Goal: Information Seeking & Learning: Learn about a topic

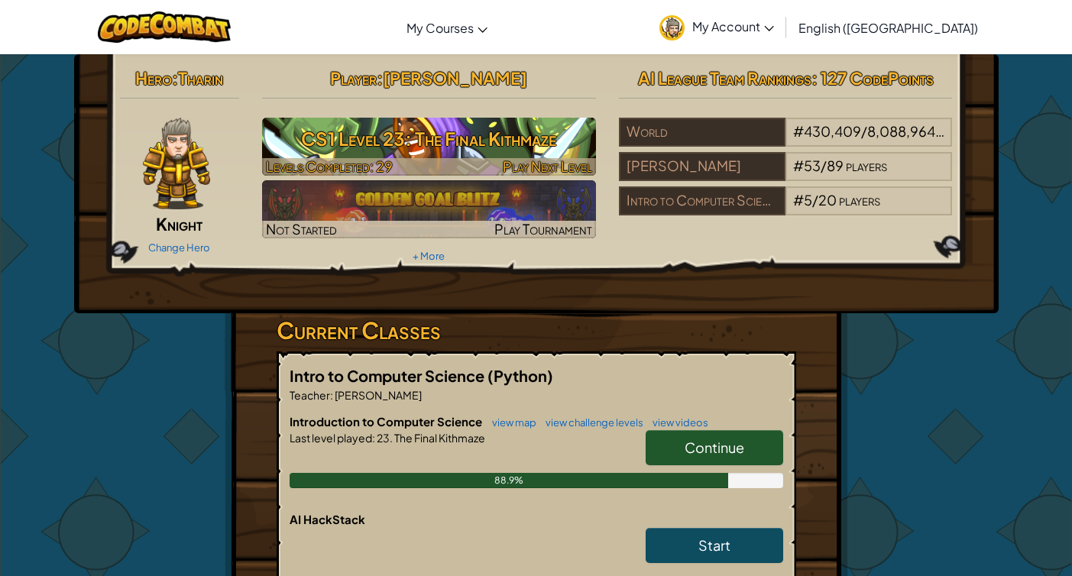
click at [503, 141] on h3 "CS1 Level 23: The Final Kithmaze" at bounding box center [429, 139] width 334 height 34
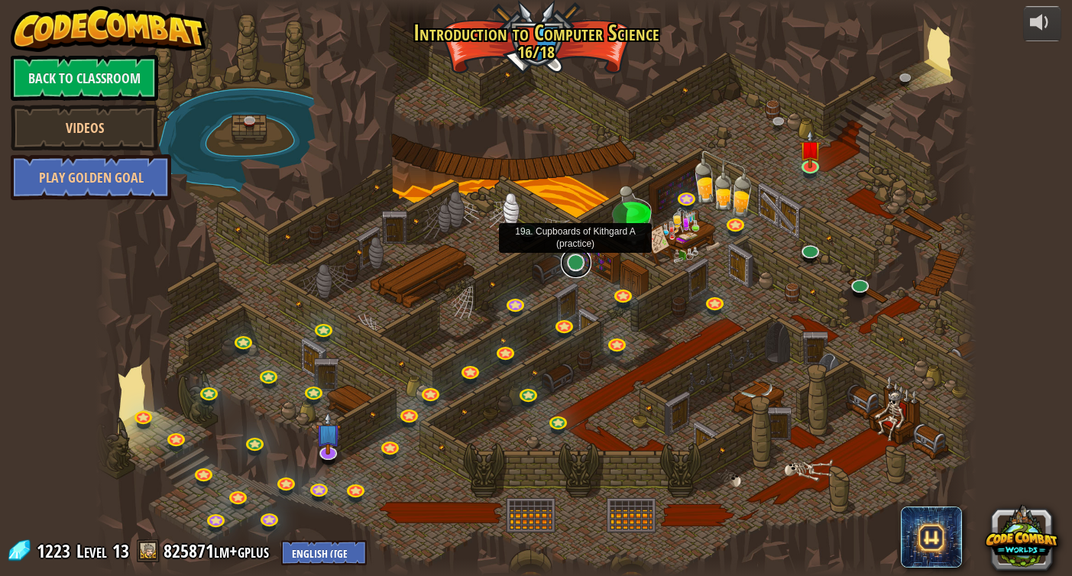
click at [579, 266] on link at bounding box center [576, 263] width 31 height 31
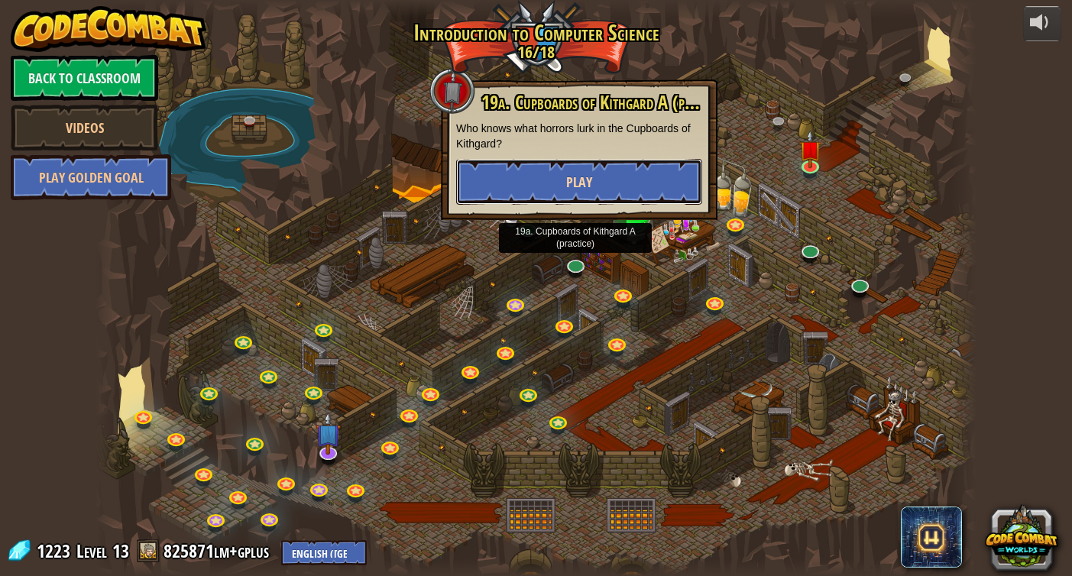
click at [589, 183] on span "Play" at bounding box center [579, 182] width 26 height 19
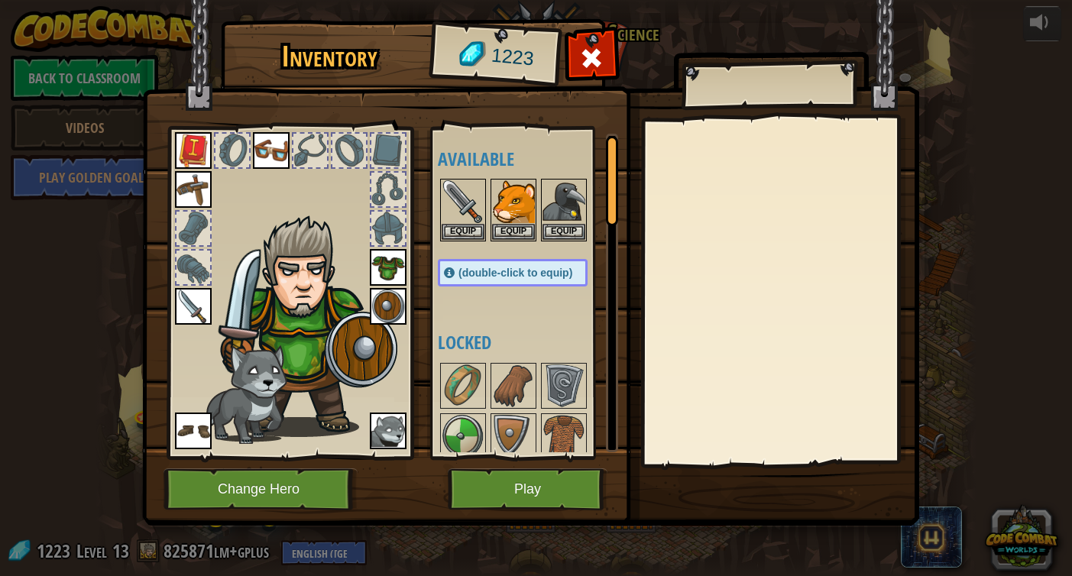
click at [793, 49] on img at bounding box center [530, 248] width 777 height 555
click at [519, 188] on img at bounding box center [513, 201] width 43 height 43
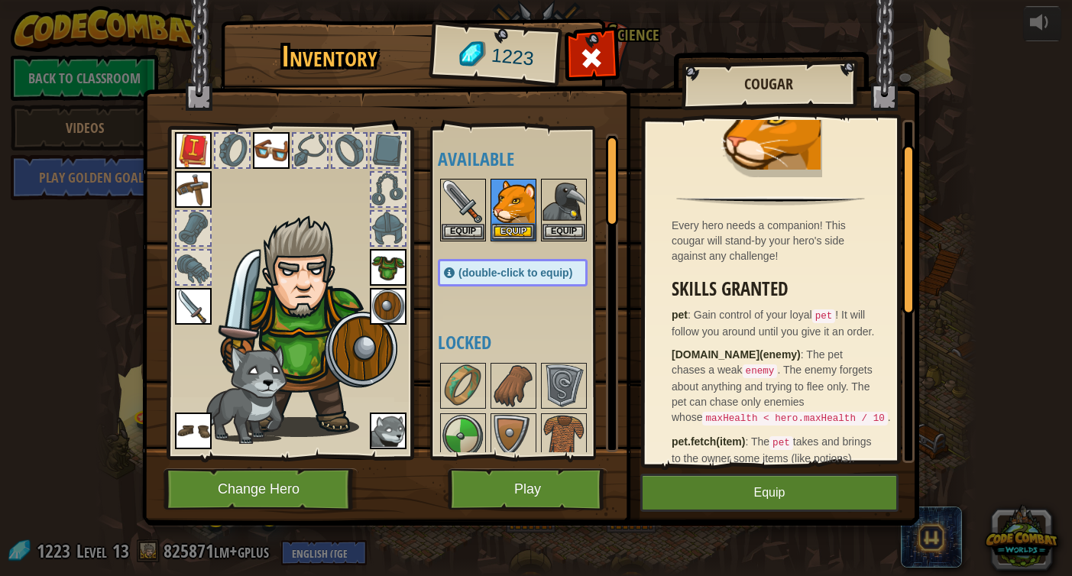
scroll to position [89, 0]
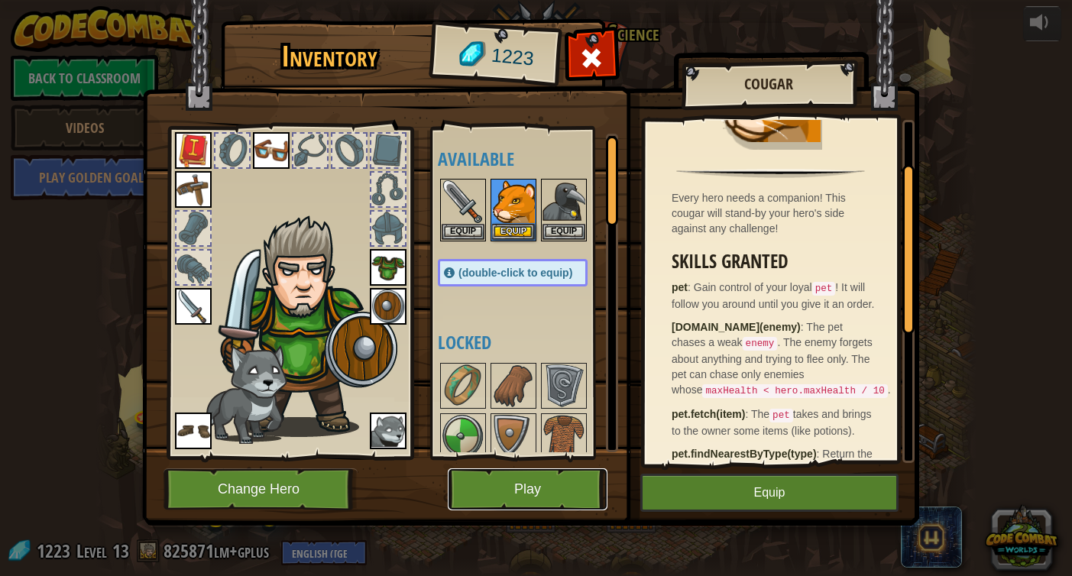
click at [544, 495] on button "Play" at bounding box center [528, 490] width 160 height 42
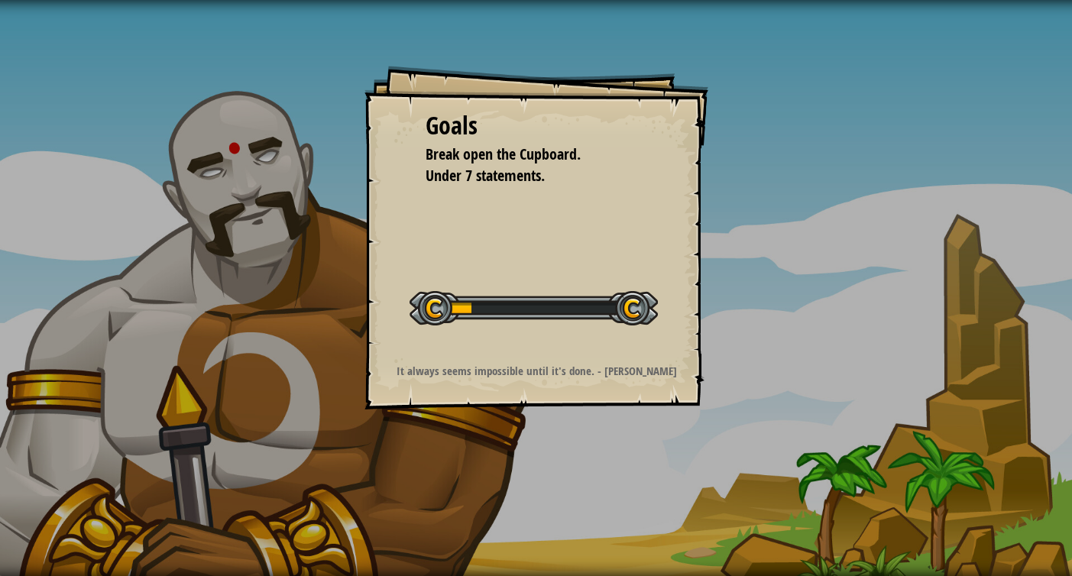
click at [544, 495] on div "Goals Break open the Cupboard. Under 7 statements. Start Level Error loading fr…" at bounding box center [536, 288] width 1072 height 576
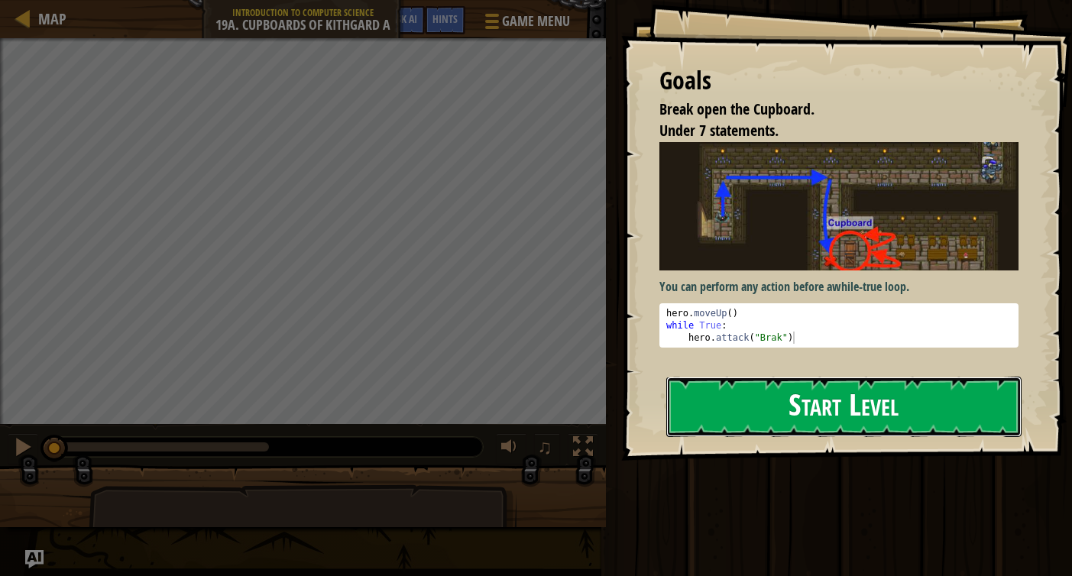
click at [694, 377] on button "Start Level" at bounding box center [844, 407] width 355 height 60
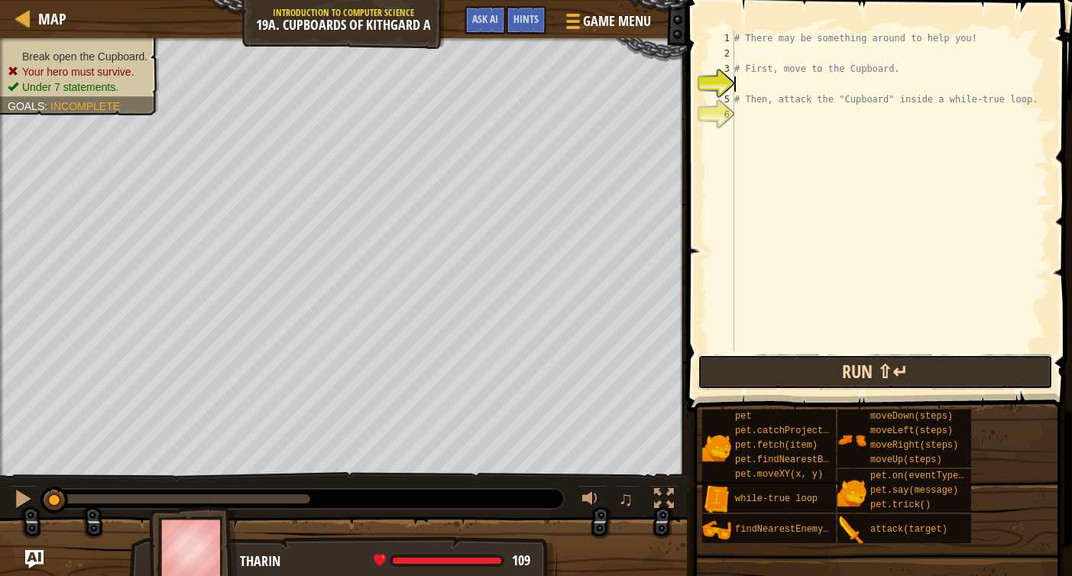
click at [779, 377] on button "Run ⇧↵" at bounding box center [876, 372] width 356 height 35
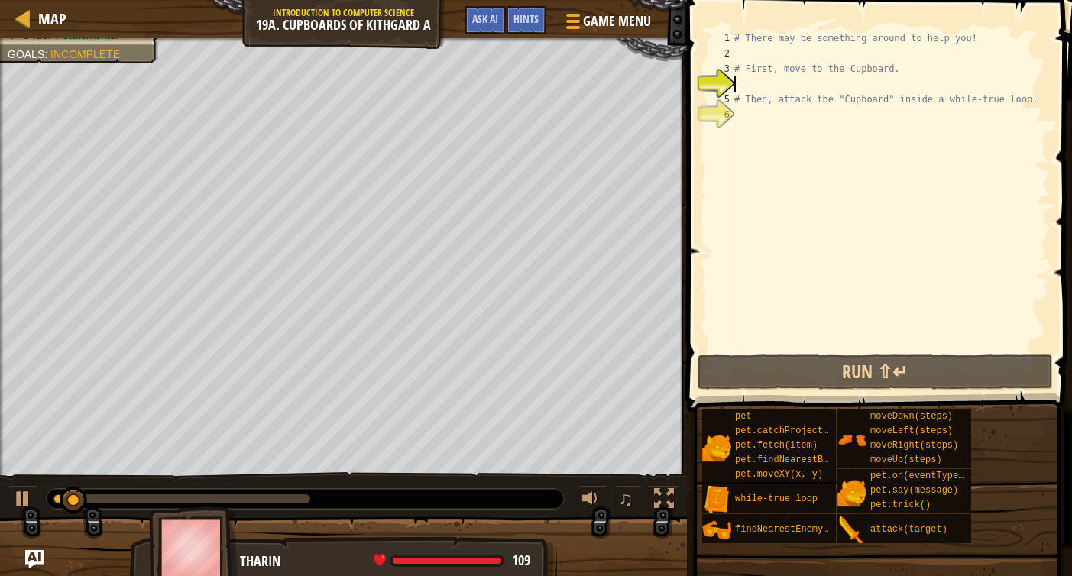
click at [790, 52] on div "# There may be something around to help you! # First, move to the Cupboard. # T…" at bounding box center [891, 207] width 318 height 352
click at [790, 85] on div "# There may be something around to help you! # First, move to the Cupboard. # T…" at bounding box center [891, 207] width 318 height 352
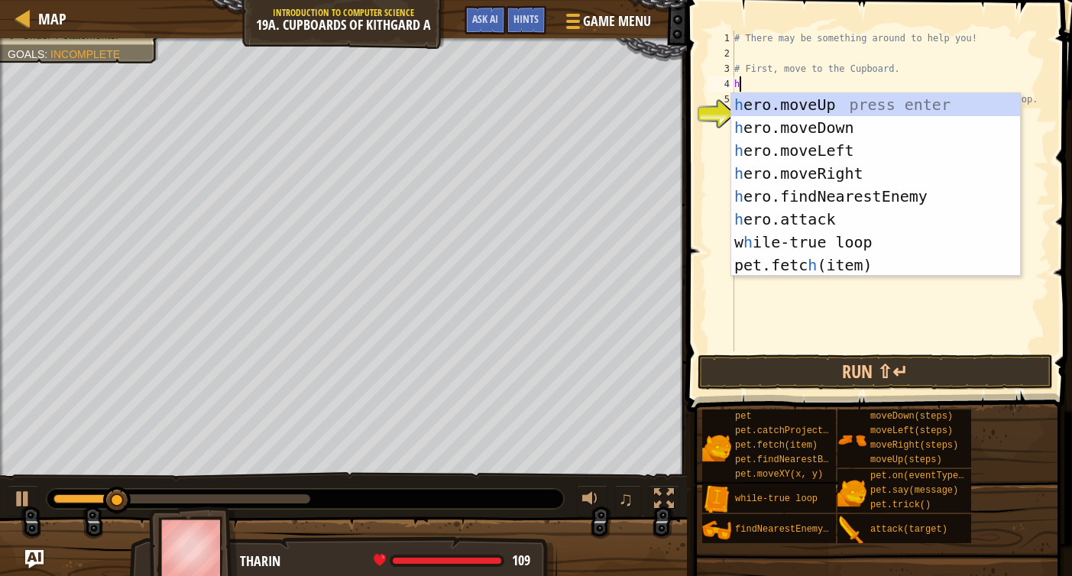
scroll to position [7, 0]
type textarea "hero"
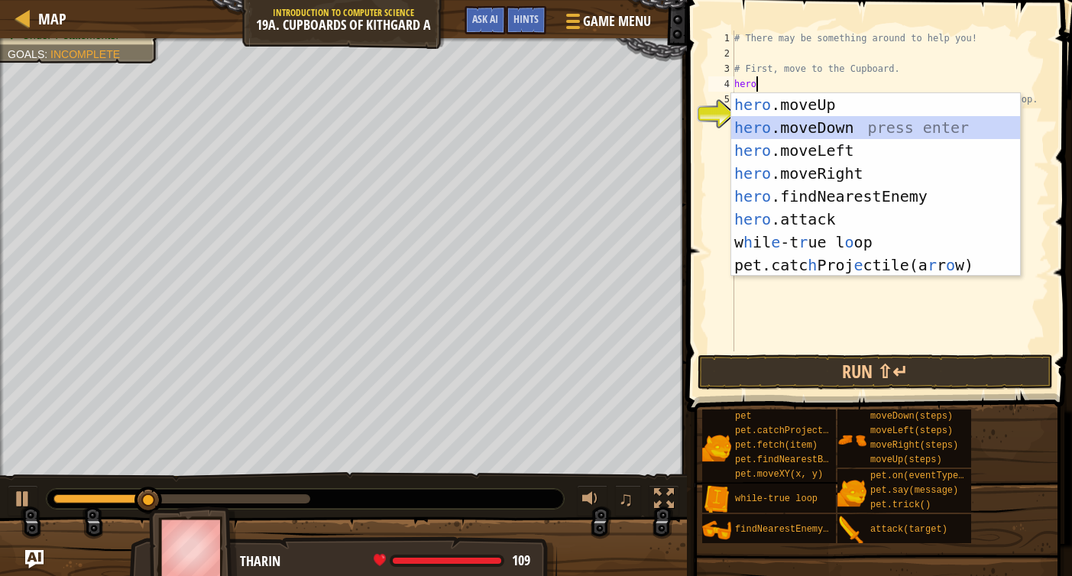
click at [822, 128] on div "hero .moveUp press enter hero .moveDown press enter hero .moveLeft press enter …" at bounding box center [876, 207] width 289 height 229
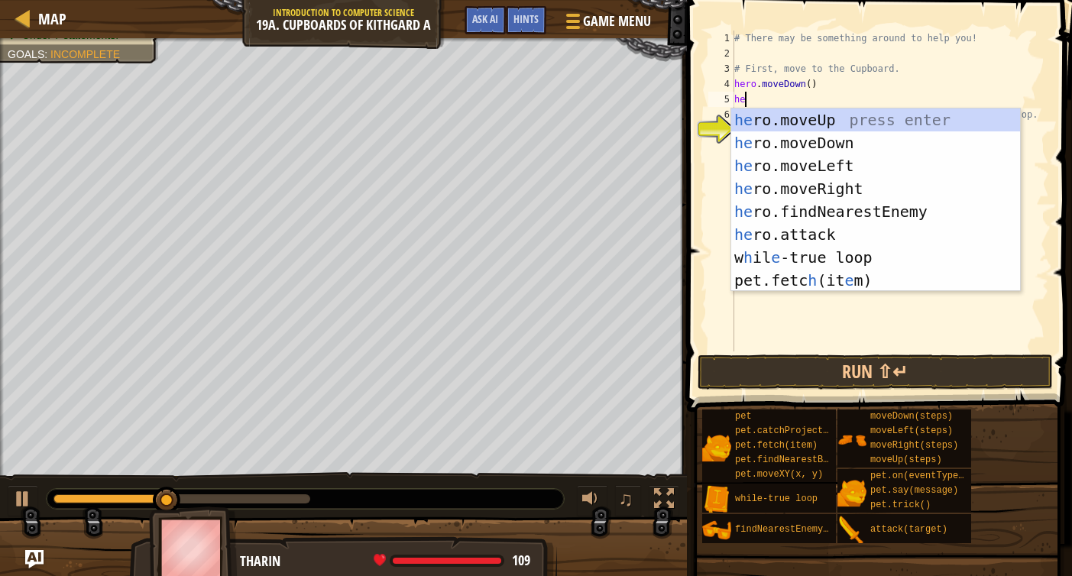
type textarea "hero"
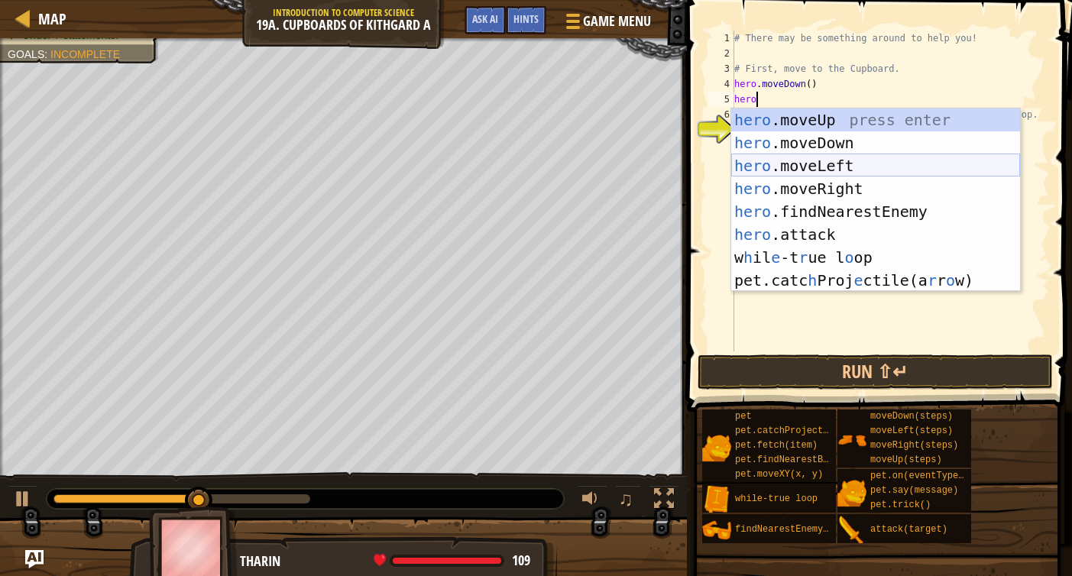
click at [863, 169] on div "hero .moveUp press enter hero .moveDown press enter hero .moveLeft press enter …" at bounding box center [876, 223] width 289 height 229
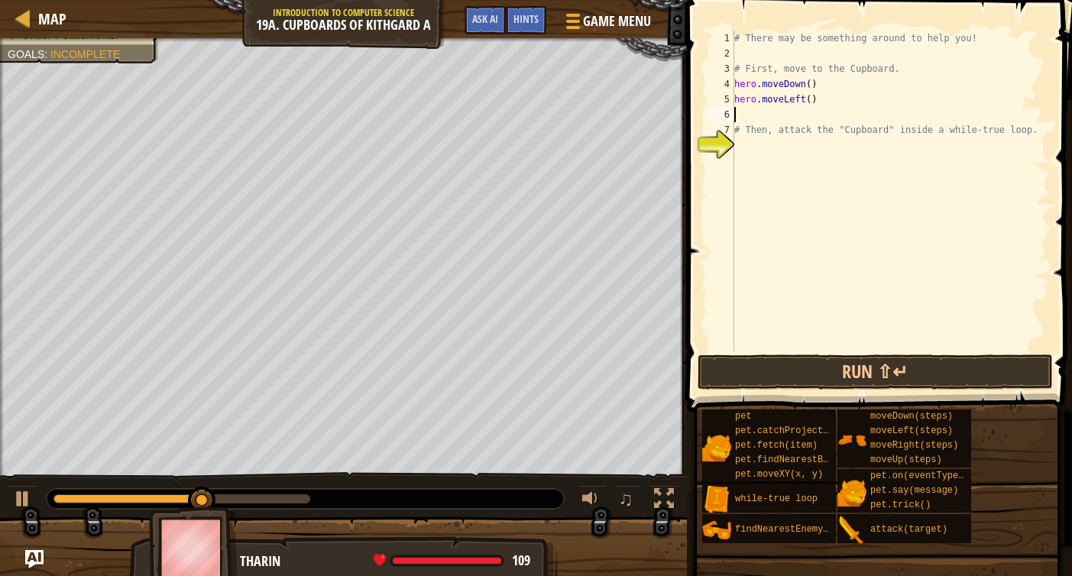
scroll to position [7, 0]
click at [811, 99] on div "# There may be something around to help you! # First, move to the Cupboard. her…" at bounding box center [891, 207] width 318 height 352
type textarea "hero.moveLeft(2)"
click at [775, 116] on div "# There may be something around to help you! # First, move to the Cupboard. her…" at bounding box center [891, 207] width 318 height 352
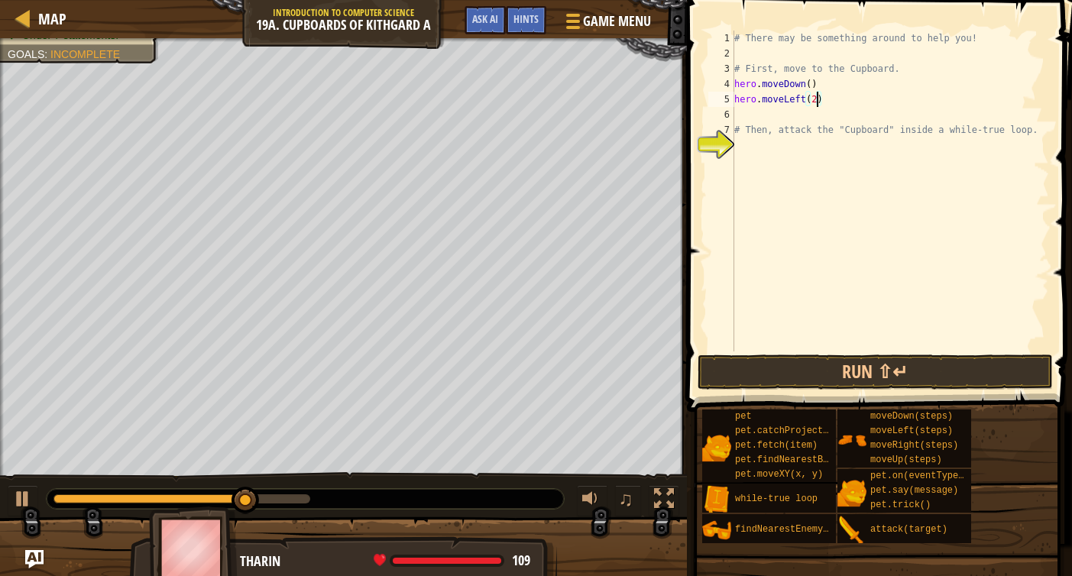
scroll to position [7, 0]
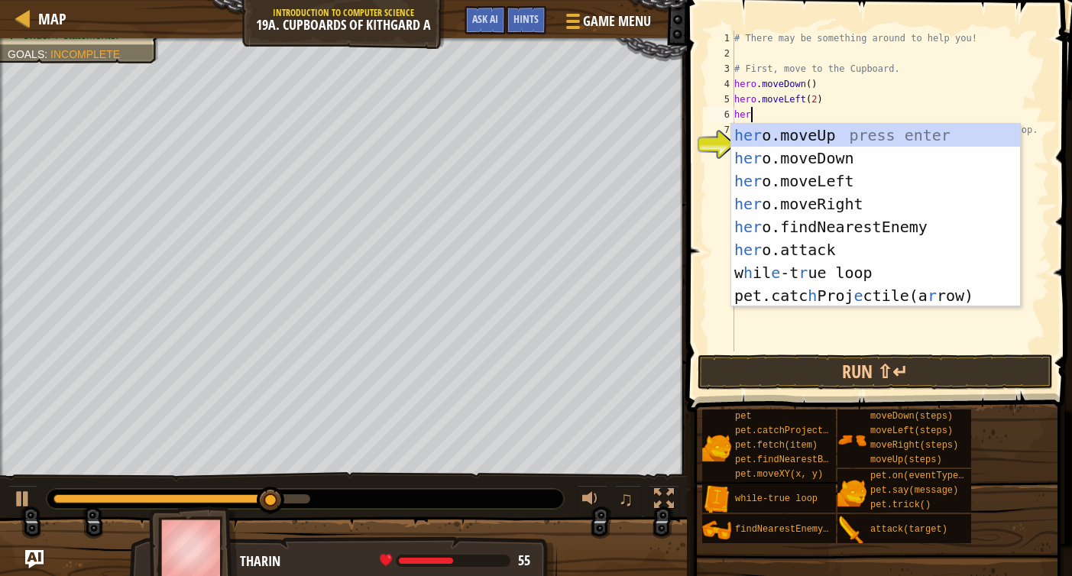
type textarea "hero"
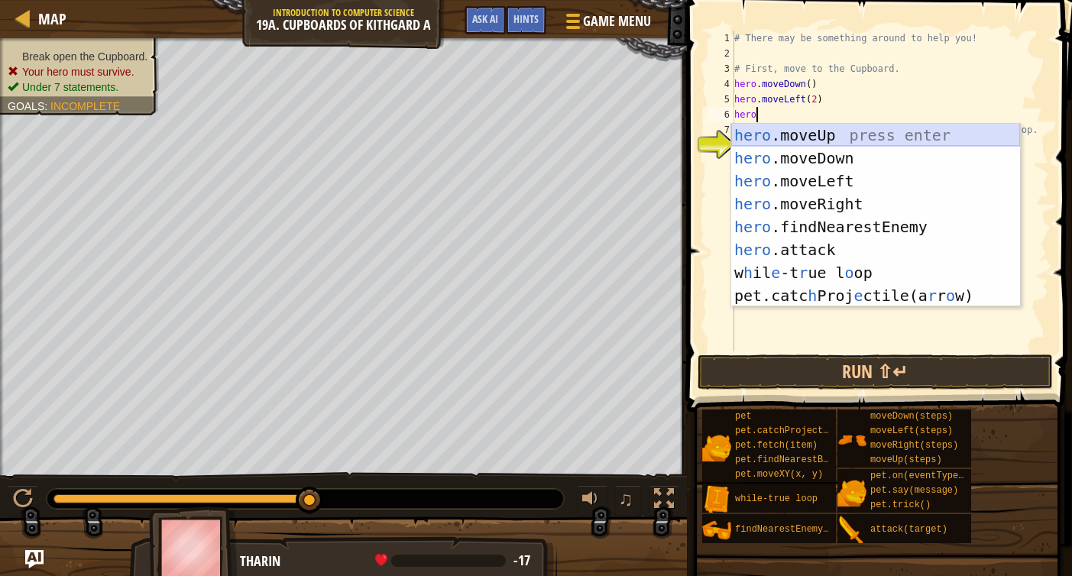
click at [812, 136] on div "hero .moveUp press enter hero .moveDown press enter hero .moveLeft press enter …" at bounding box center [876, 238] width 289 height 229
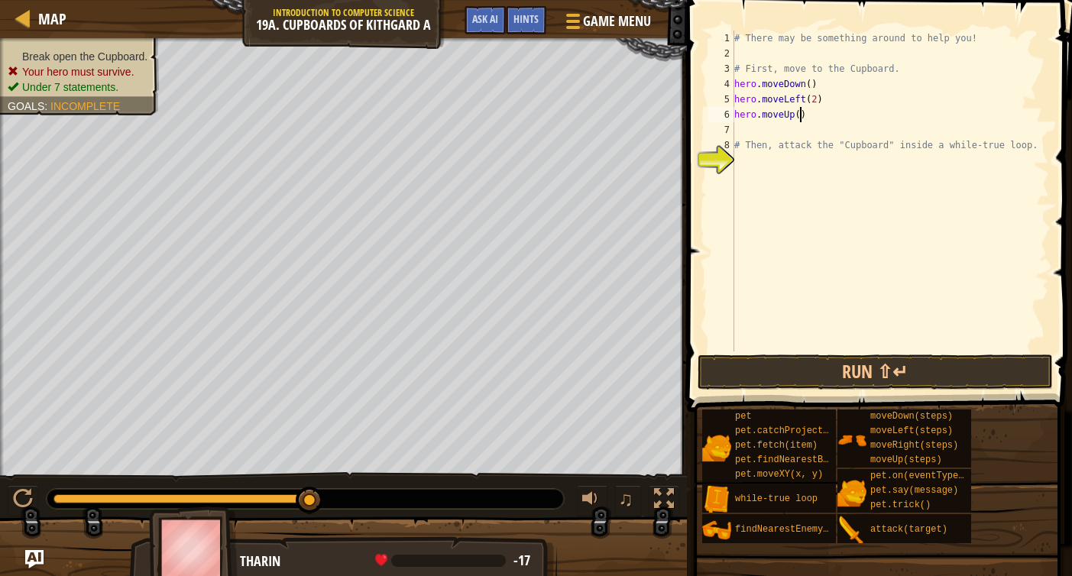
click at [801, 118] on div "# There may be something around to help you! # First, move to the Cupboard. her…" at bounding box center [891, 207] width 318 height 352
type textarea "hero.moveUp(2)"
click at [832, 356] on button "Run ⇧↵" at bounding box center [876, 372] width 356 height 35
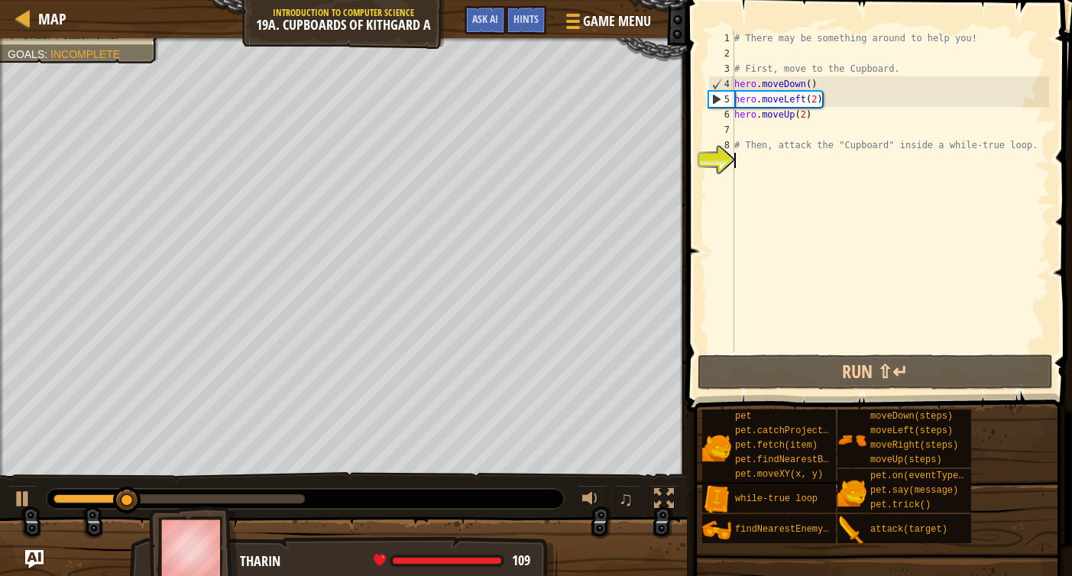
click at [767, 173] on div "# There may be something around to help you! # First, move to the Cupboard. her…" at bounding box center [891, 207] width 318 height 352
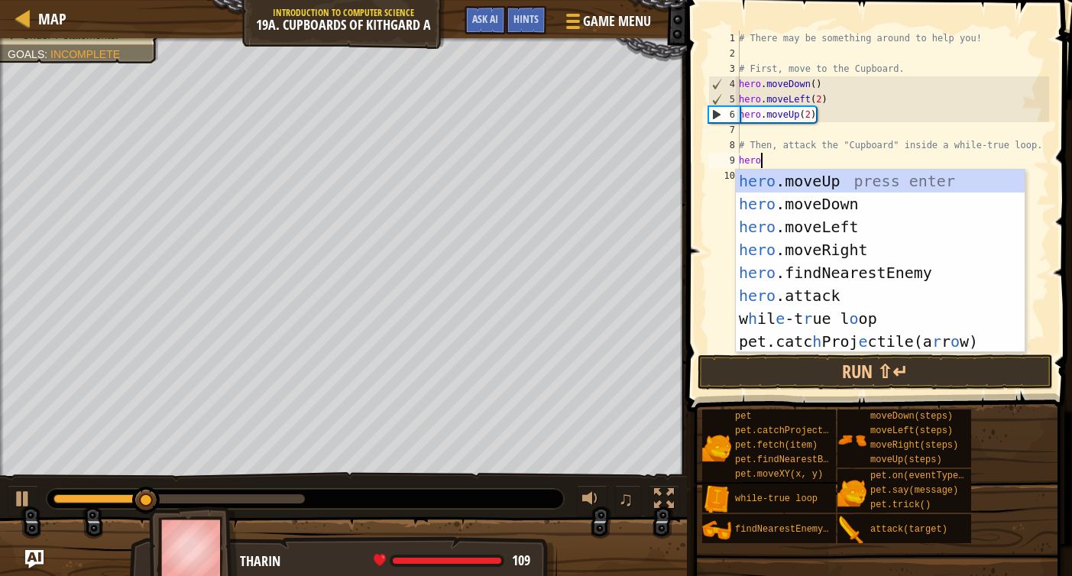
scroll to position [7, 1]
click at [871, 298] on div "hero .moveUp press enter hero .moveDown press enter hero .moveLeft press enter …" at bounding box center [880, 284] width 289 height 229
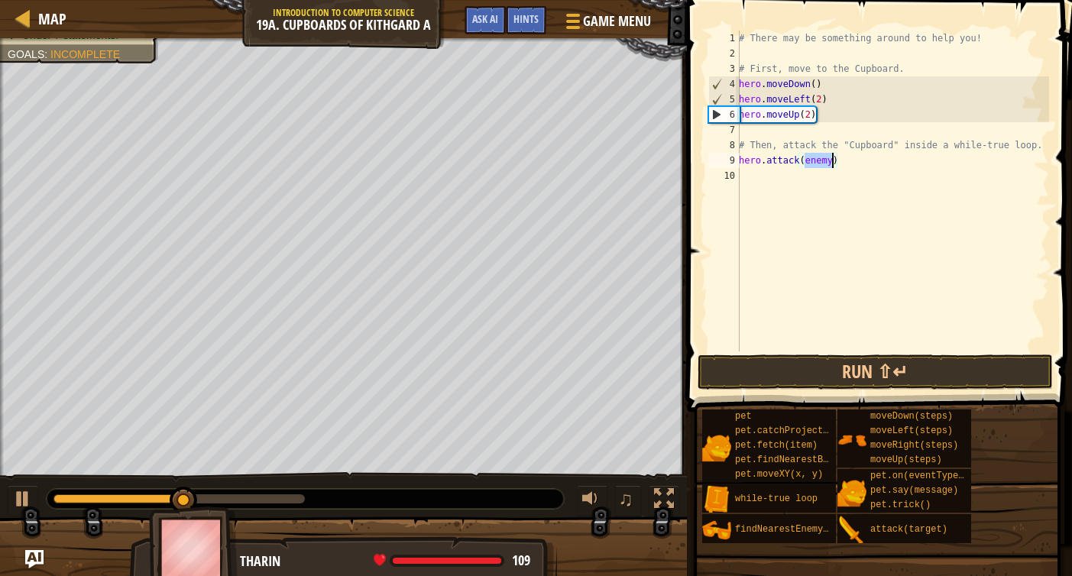
click at [735, 158] on div "9" at bounding box center [724, 160] width 31 height 15
click at [738, 158] on div "9" at bounding box center [724, 160] width 31 height 15
type textarea "hero.attack(enemy)"
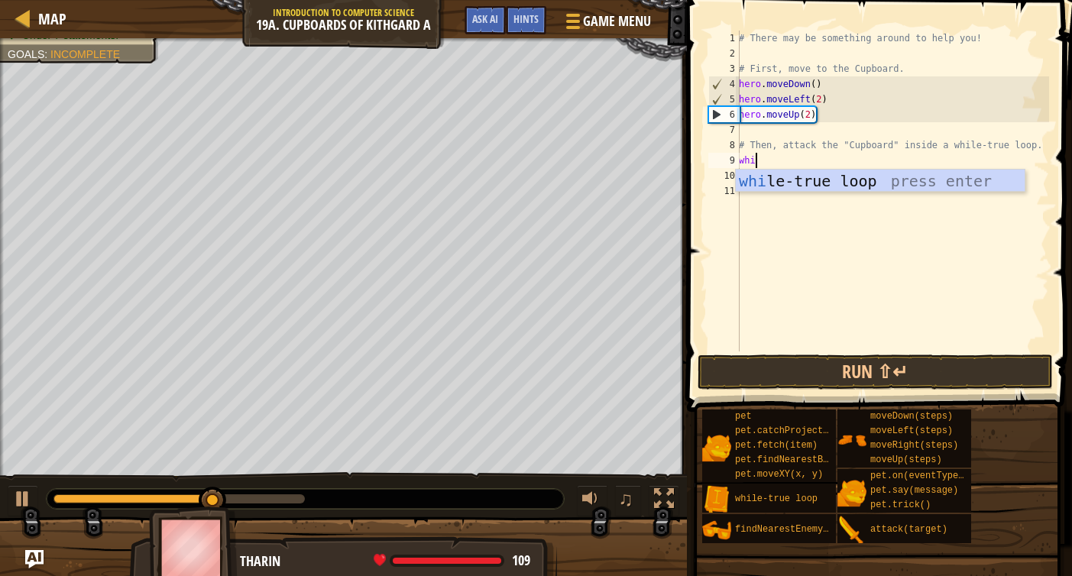
type textarea "while"
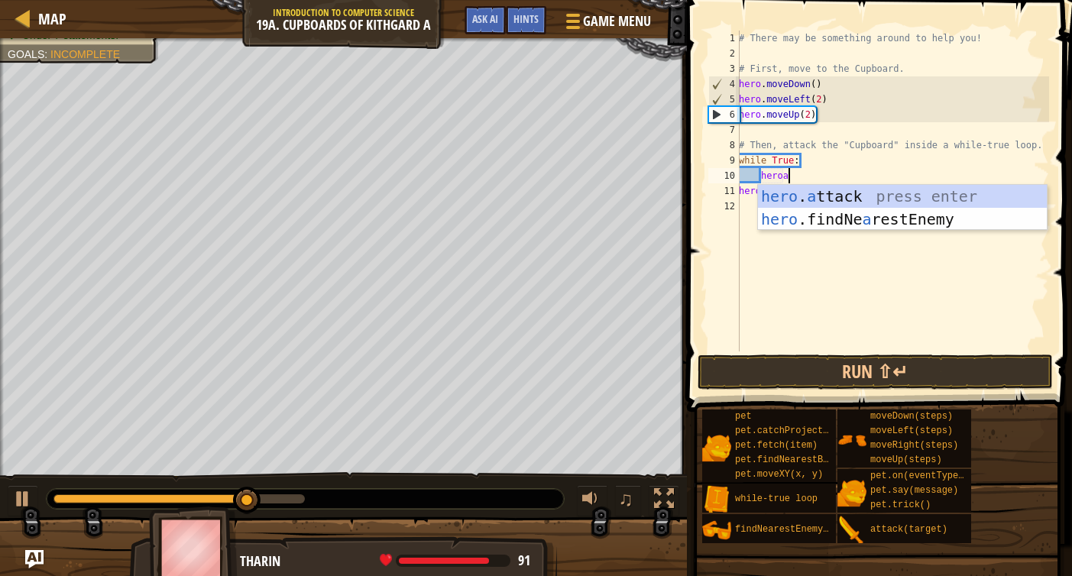
scroll to position [7, 3]
click at [846, 197] on div "hero . a ttack press enter hero .findNe a restEnemy press enter" at bounding box center [902, 231] width 289 height 92
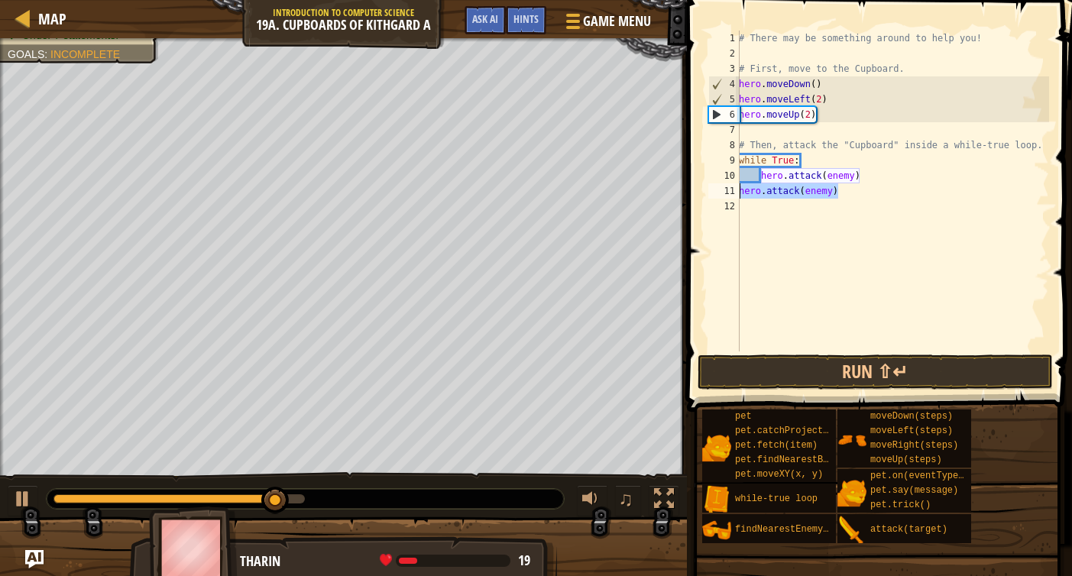
drag, startPoint x: 839, startPoint y: 190, endPoint x: 737, endPoint y: 187, distance: 101.7
click at [737, 187] on div "hero.attack(enemy) 1 2 3 4 5 6 7 8 9 10 11 12 # There may be something around t…" at bounding box center [878, 191] width 344 height 321
type textarea "hero.attack(enemy)"
click at [829, 179] on div "# There may be something around to help you! # First, move to the Cupboard. her…" at bounding box center [892, 207] width 313 height 352
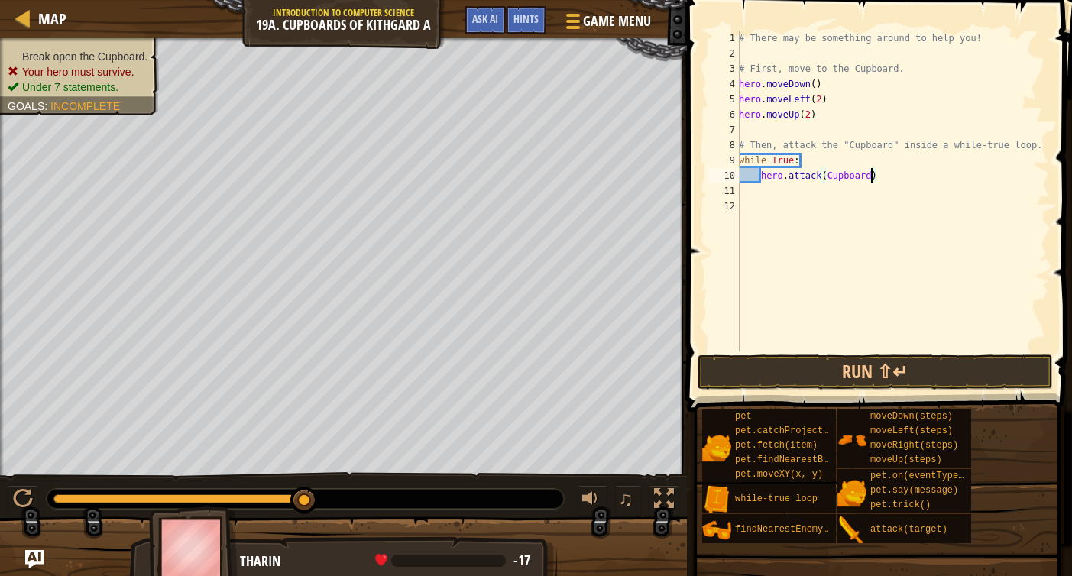
scroll to position [7, 11]
click at [864, 359] on button "Run ⇧↵" at bounding box center [876, 372] width 356 height 35
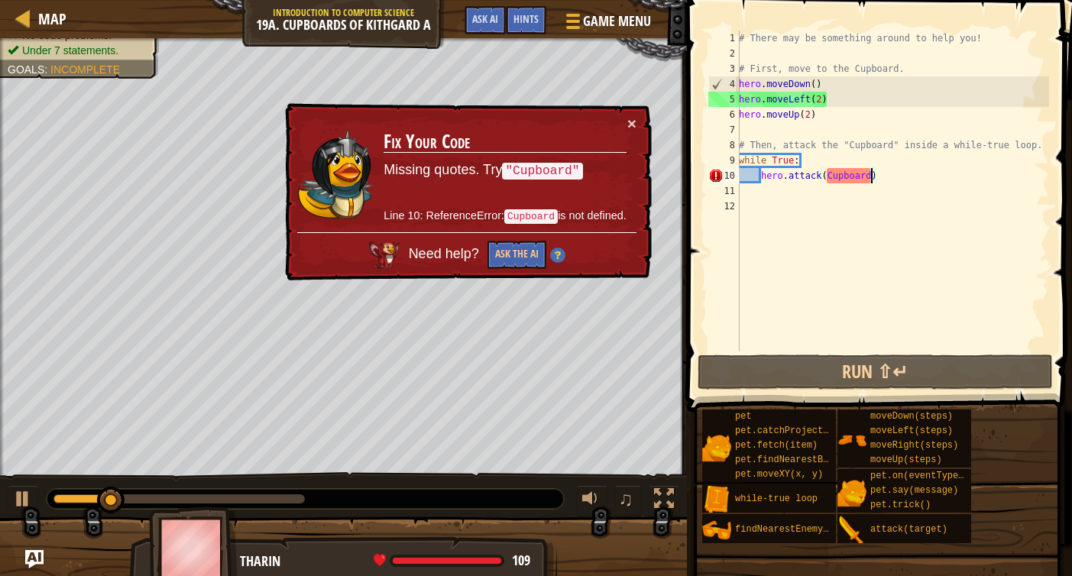
click at [835, 180] on div "# There may be something around to help you! # First, move to the Cupboard. her…" at bounding box center [892, 207] width 313 height 352
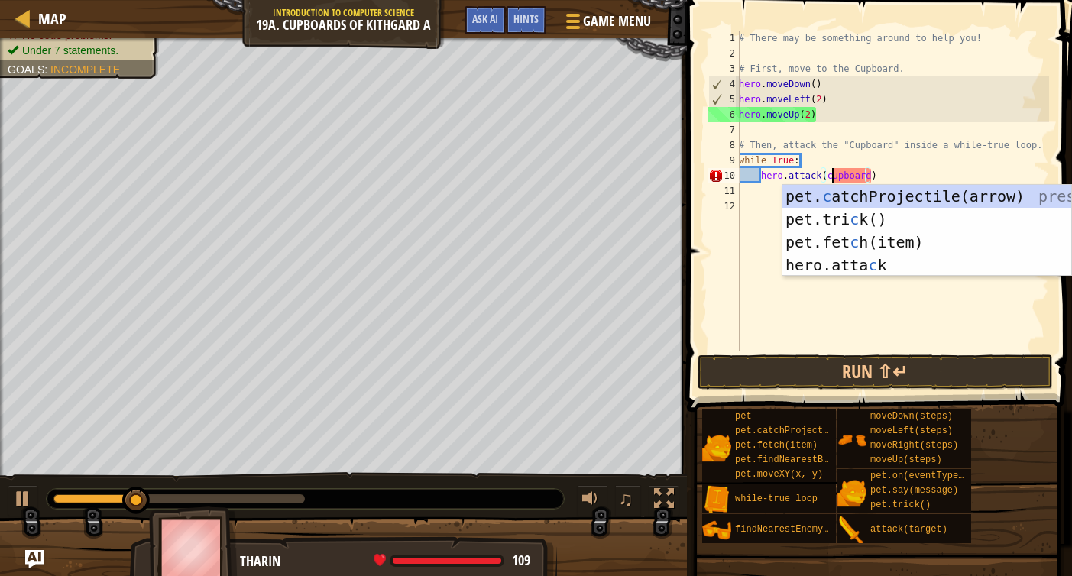
scroll to position [7, 8]
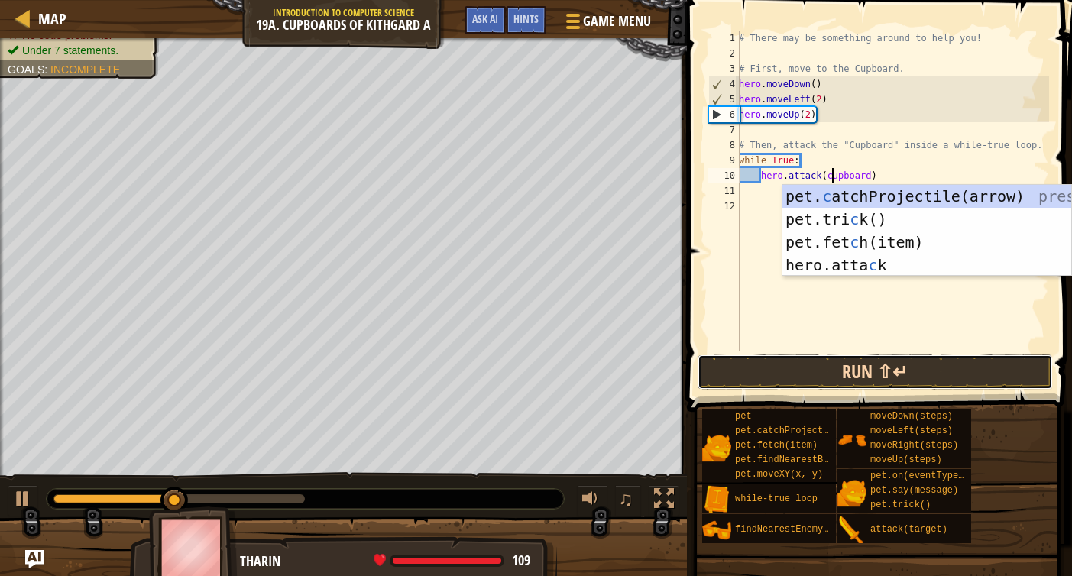
click at [856, 363] on button "Run ⇧↵" at bounding box center [876, 372] width 356 height 35
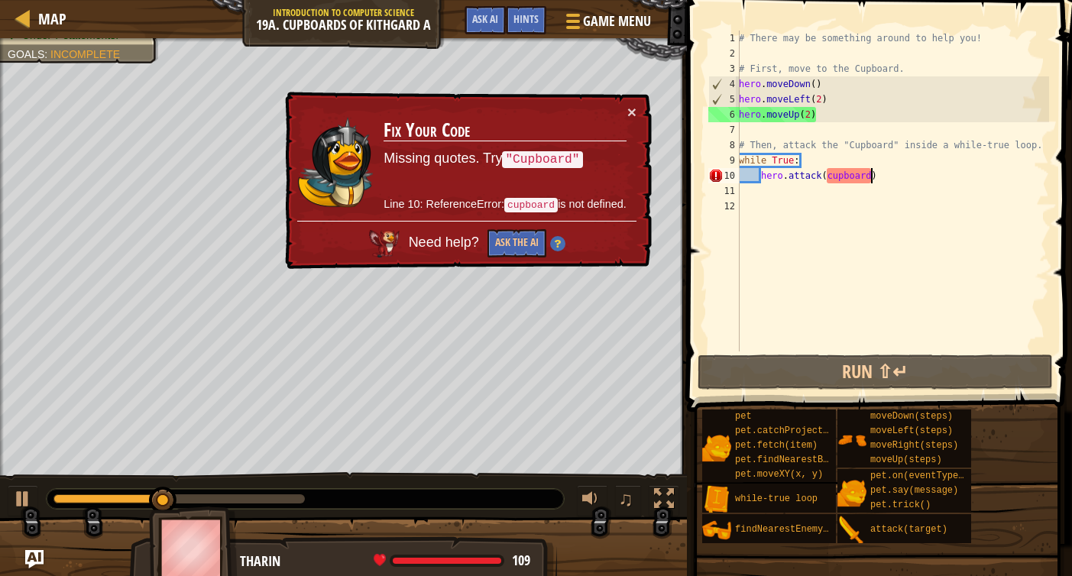
click at [873, 170] on div "# There may be something around to help you! # First, move to the Cupboard. her…" at bounding box center [892, 207] width 313 height 352
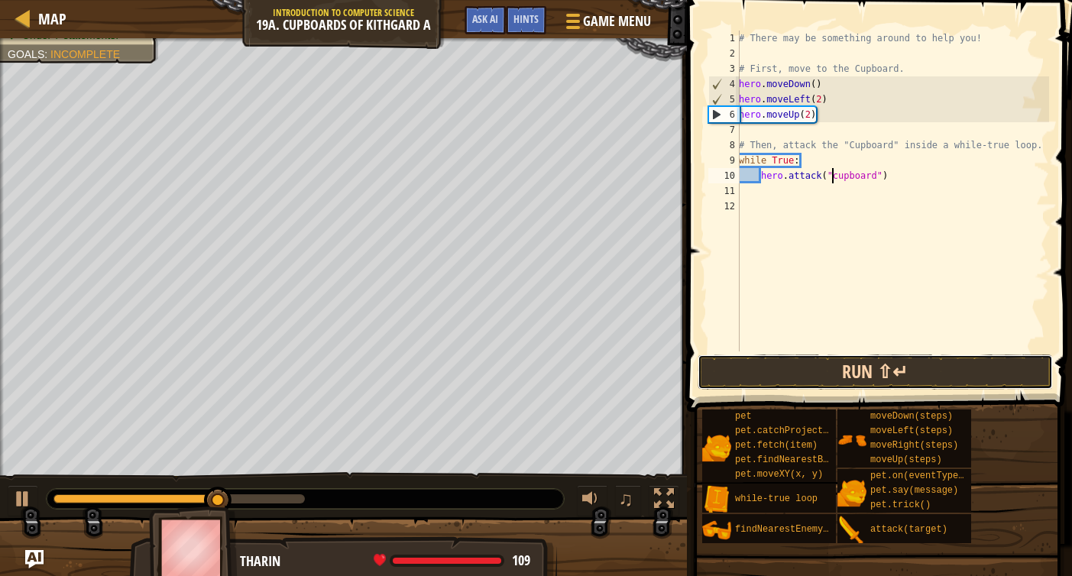
click at [916, 380] on button "Run ⇧↵" at bounding box center [876, 372] width 356 height 35
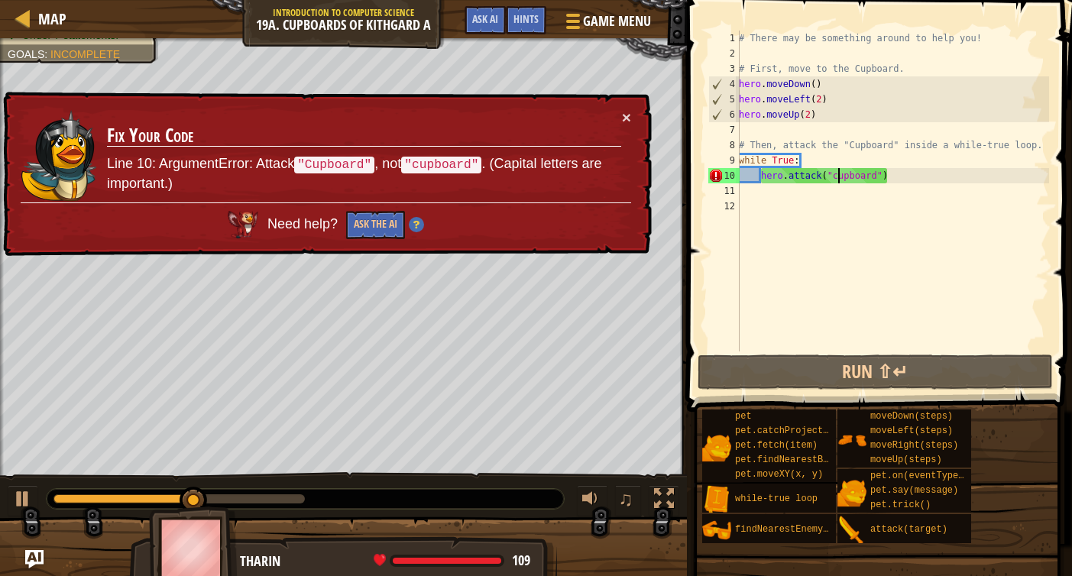
click at [836, 177] on div "# There may be something around to help you! # First, move to the Cupboard. her…" at bounding box center [892, 207] width 313 height 352
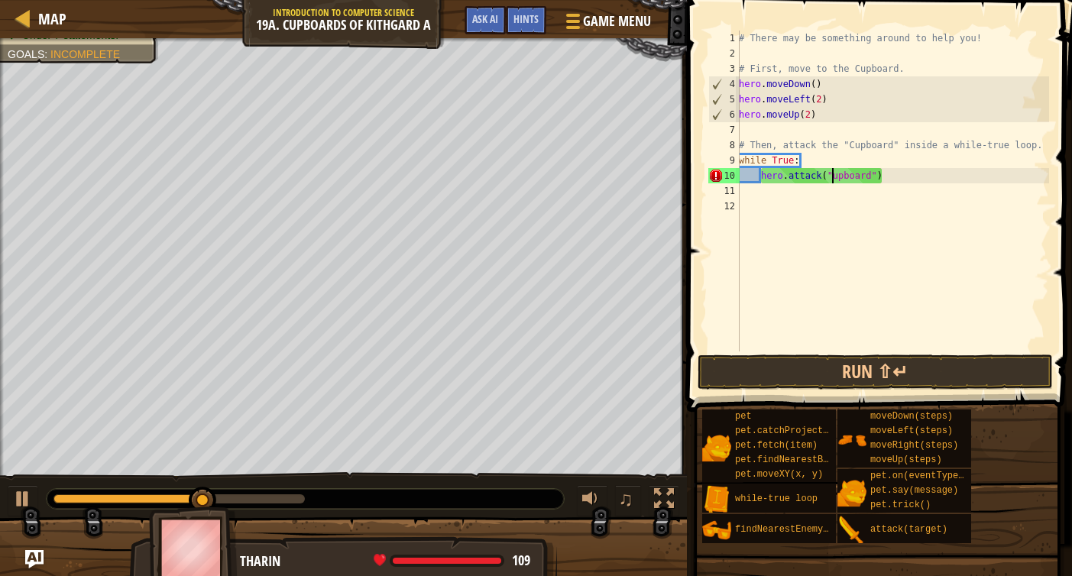
scroll to position [7, 8]
type textarea "hero.attack("Cupboard")"
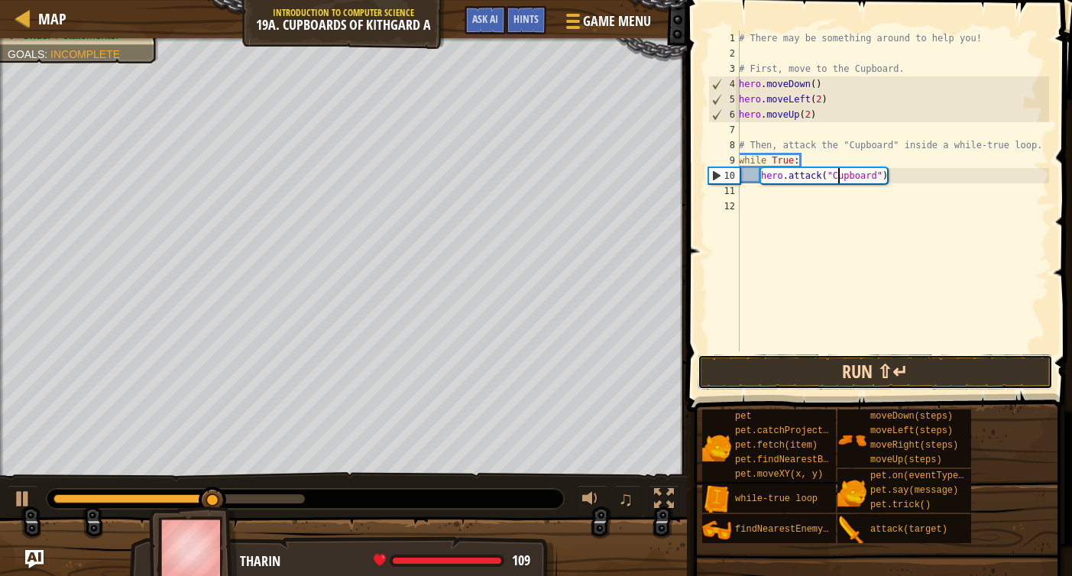
click at [890, 384] on button "Run ⇧↵" at bounding box center [876, 372] width 356 height 35
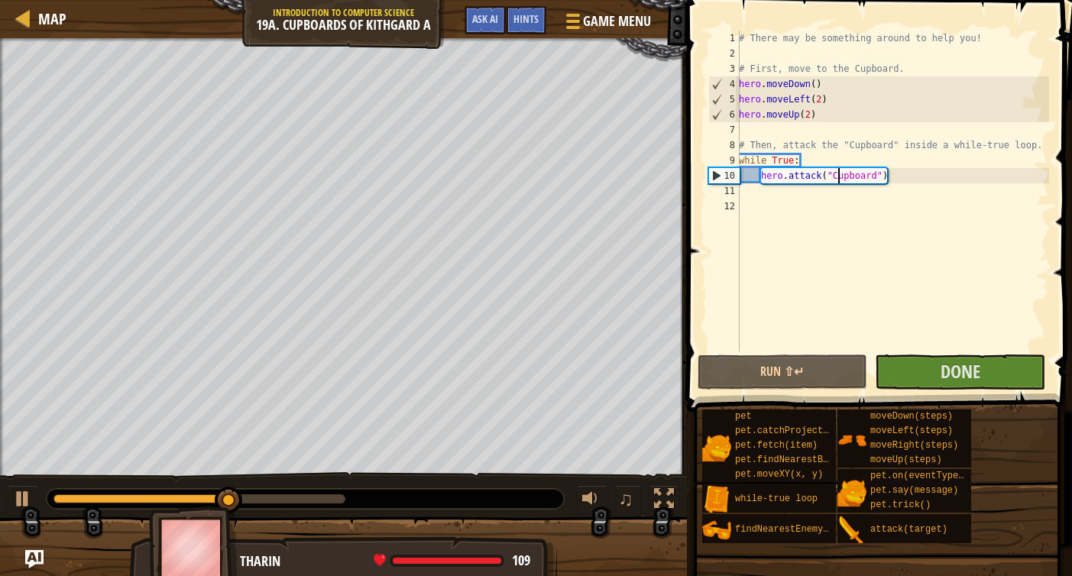
click at [816, 199] on div "# There may be something around to help you! # First, move to the Cupboard. her…" at bounding box center [892, 207] width 313 height 352
drag, startPoint x: 877, startPoint y: 176, endPoint x: 828, endPoint y: 174, distance: 49.7
click at [828, 174] on div "# There may be something around to help you! # First, move to the Cupboard. her…" at bounding box center [892, 207] width 313 height 352
type textarea "hero.attack("Cupboard")"
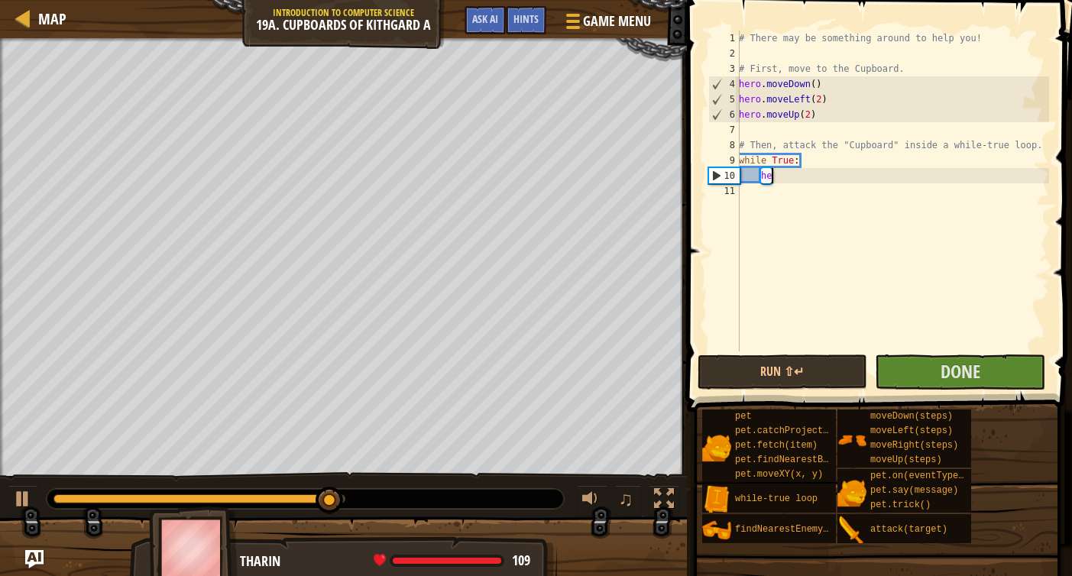
type textarea "h"
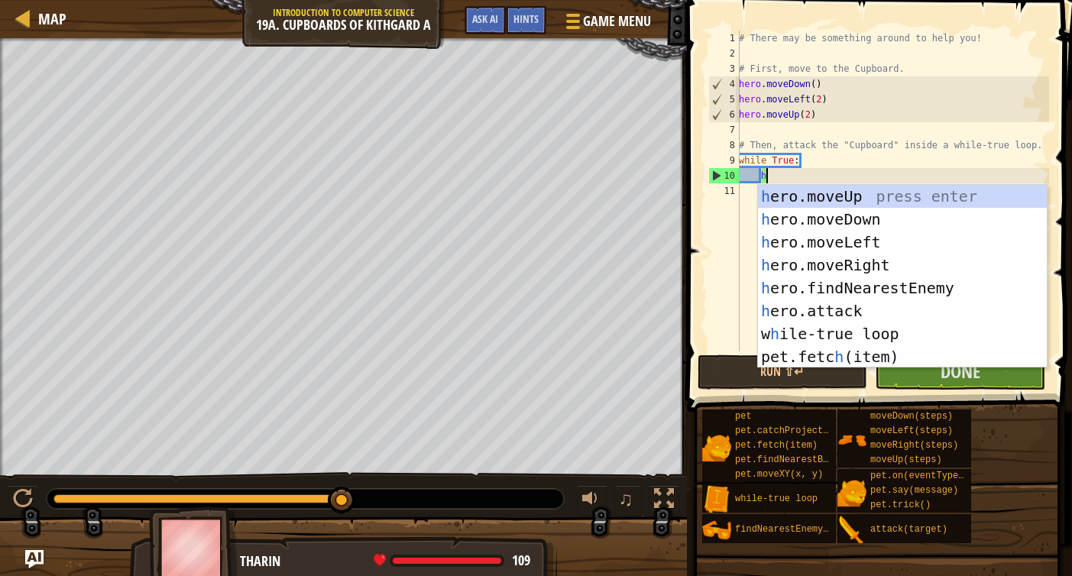
type textarea "hero"
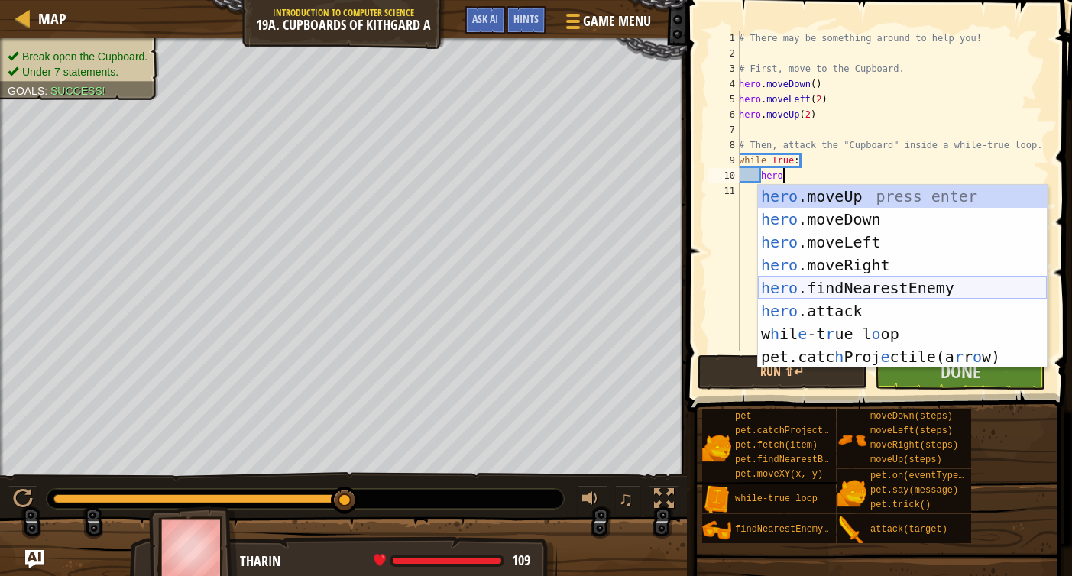
click at [891, 286] on div "hero .moveUp press enter hero .moveDown press enter hero .moveLeft press enter …" at bounding box center [902, 299] width 289 height 229
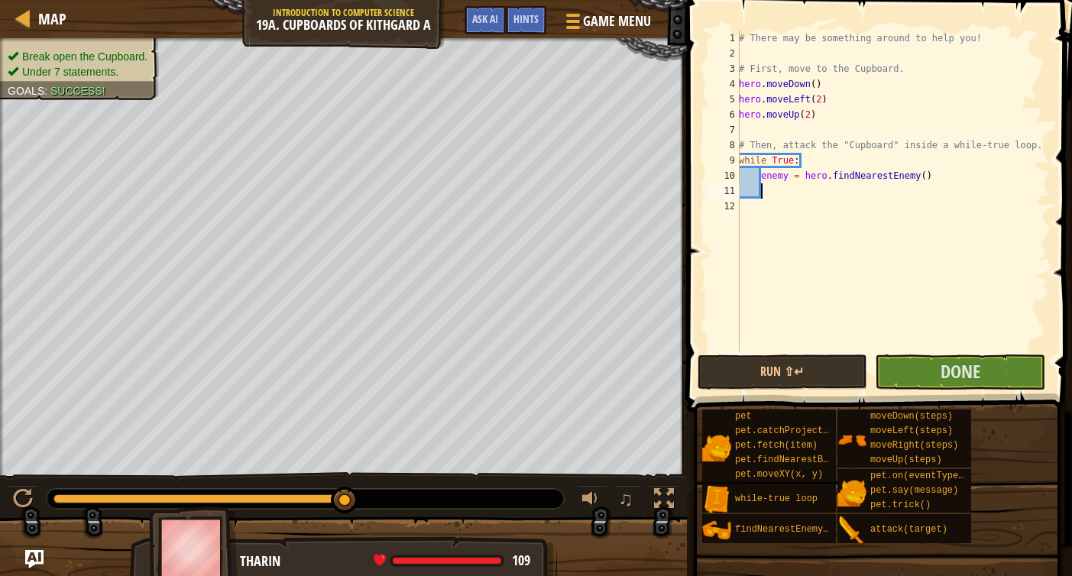
scroll to position [7, 1]
click at [897, 384] on button "Done" at bounding box center [960, 372] width 170 height 35
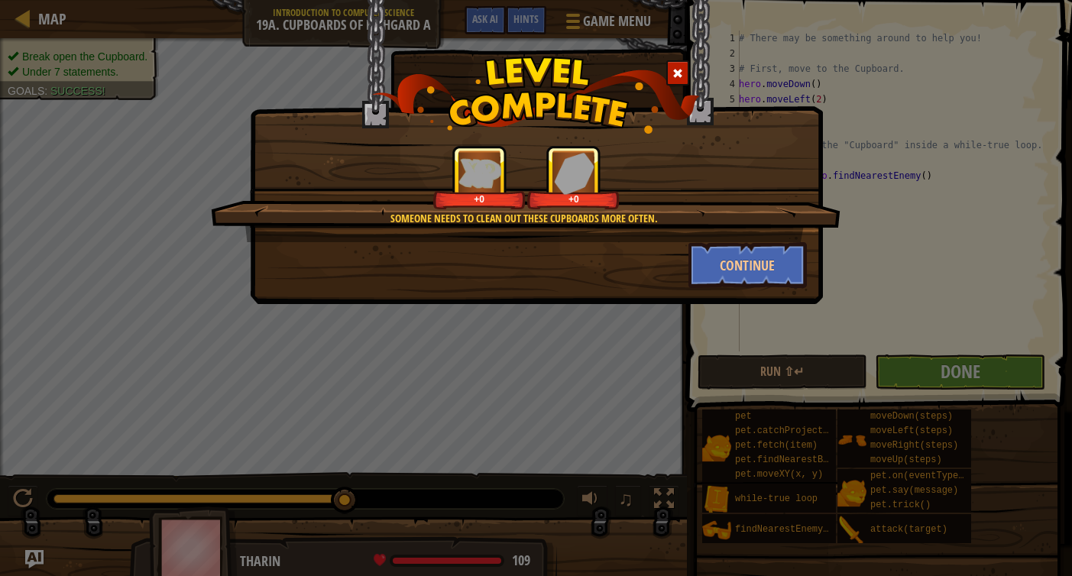
click at [732, 291] on div "Someone needs to clean out these cupboards more often. +0 +0 Continue" at bounding box center [536, 152] width 573 height 304
click at [731, 284] on button "Continue" at bounding box center [748, 265] width 118 height 46
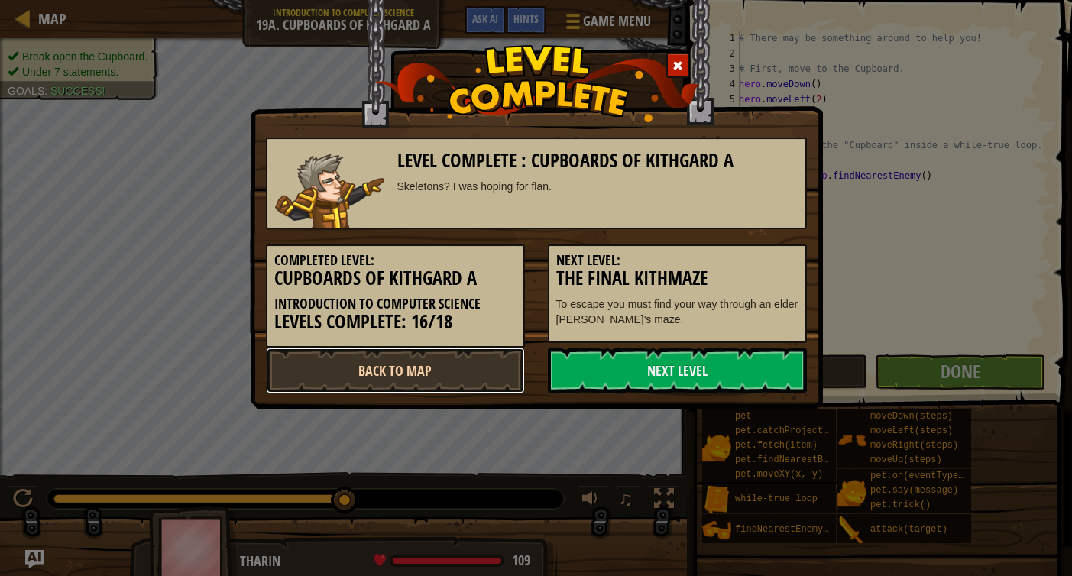
click at [433, 374] on link "Back to Map" at bounding box center [395, 371] width 259 height 46
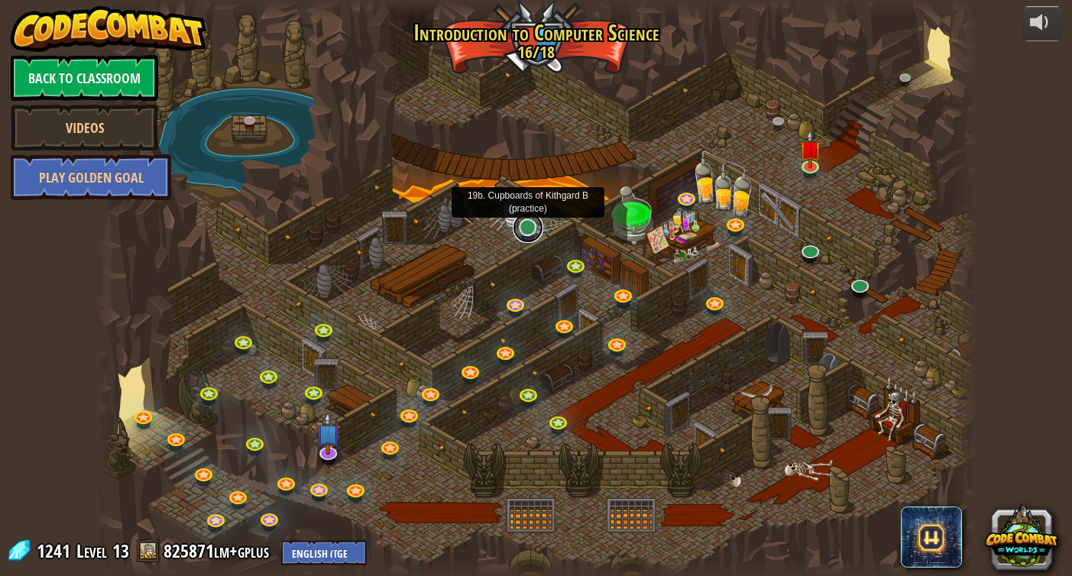
click at [534, 238] on link at bounding box center [528, 227] width 31 height 31
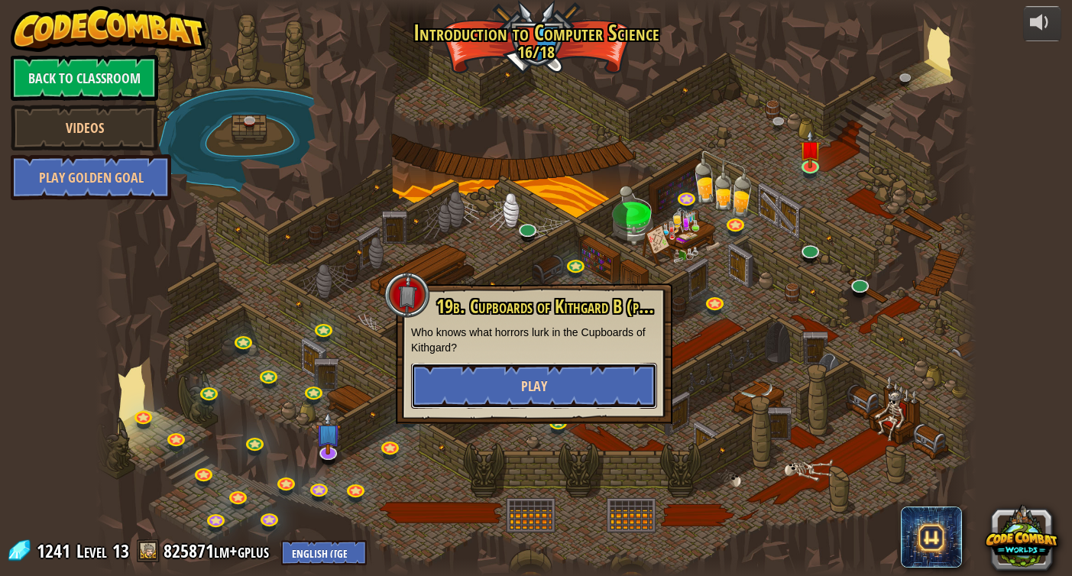
click at [481, 407] on button "Play" at bounding box center [534, 386] width 246 height 46
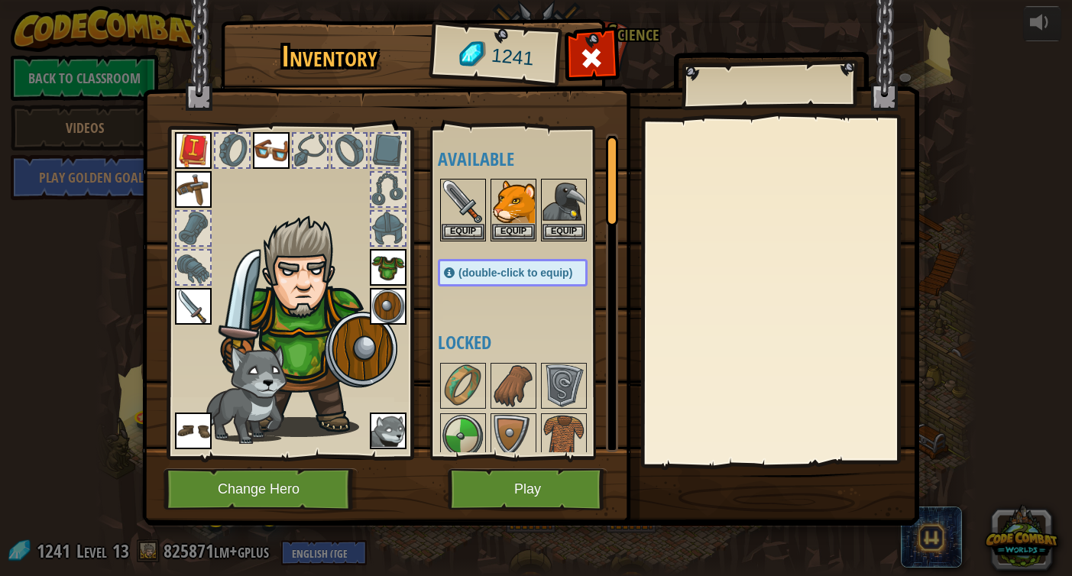
click at [527, 466] on img at bounding box center [530, 248] width 777 height 555
click at [527, 478] on button "Play" at bounding box center [528, 490] width 160 height 42
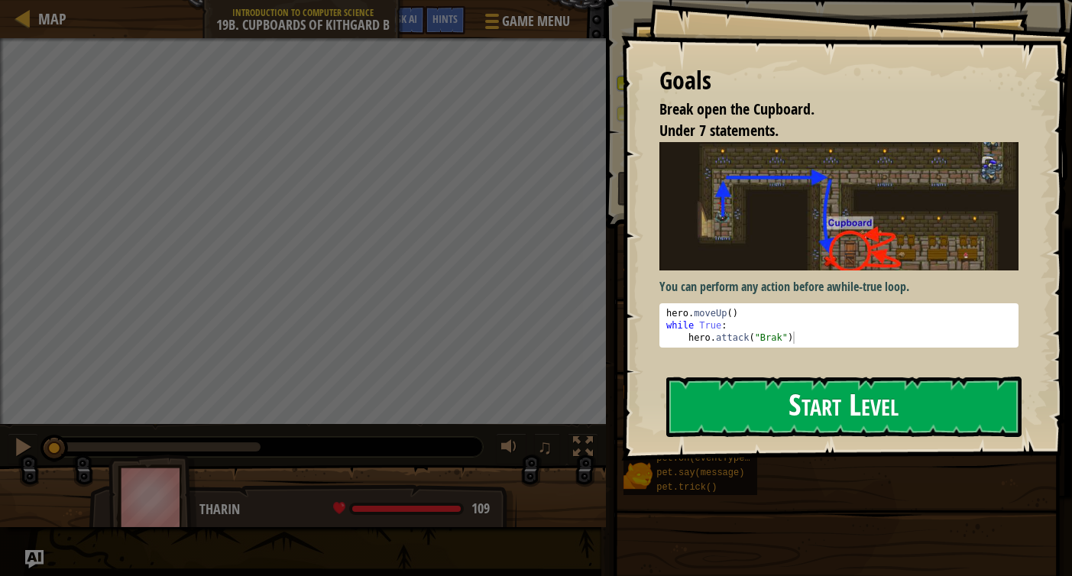
click at [717, 279] on div "Goals Break open the Cupboard. Under 7 statements. You can perform any action b…" at bounding box center [846, 230] width 451 height 461
click at [722, 387] on button "Start Level" at bounding box center [844, 407] width 355 height 60
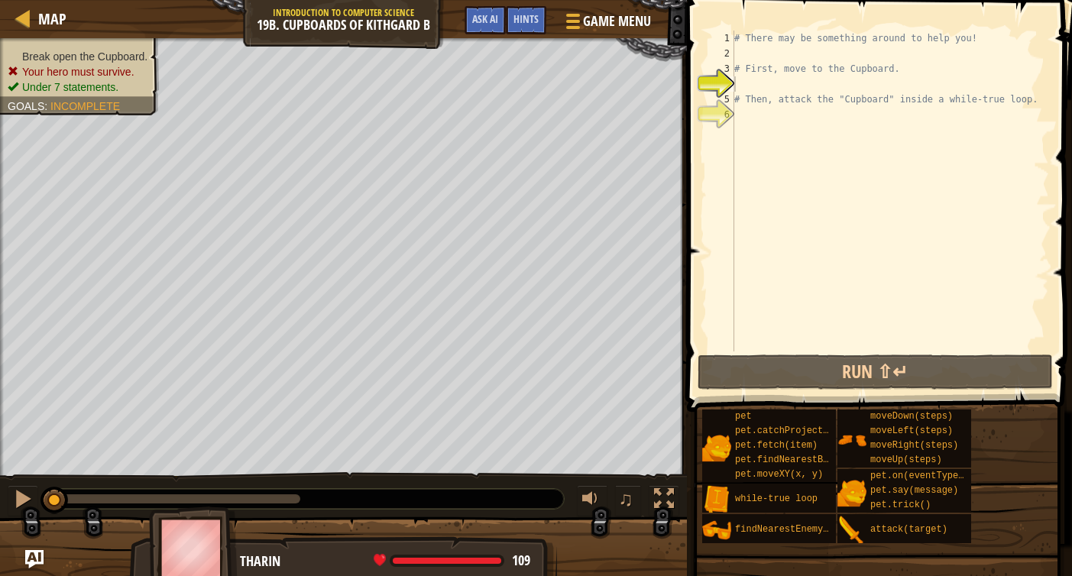
click at [748, 53] on div "# There may be something around to help you! # First, move to the Cupboard. # T…" at bounding box center [891, 207] width 318 height 352
click at [754, 86] on div "# There may be something around to help you! # First, move to the Cupboard. # T…" at bounding box center [891, 207] width 318 height 352
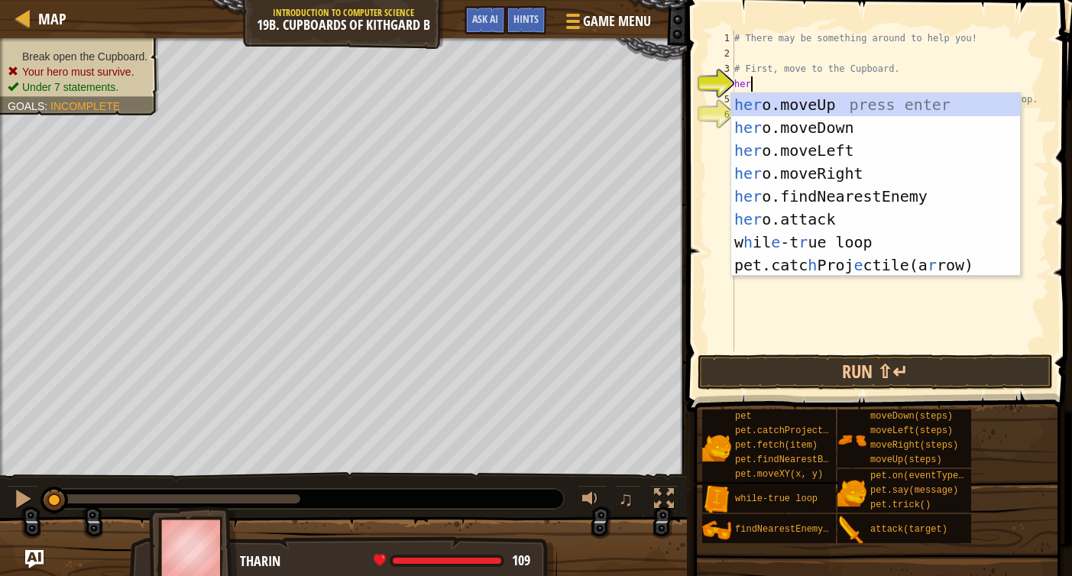
type textarea "hero"
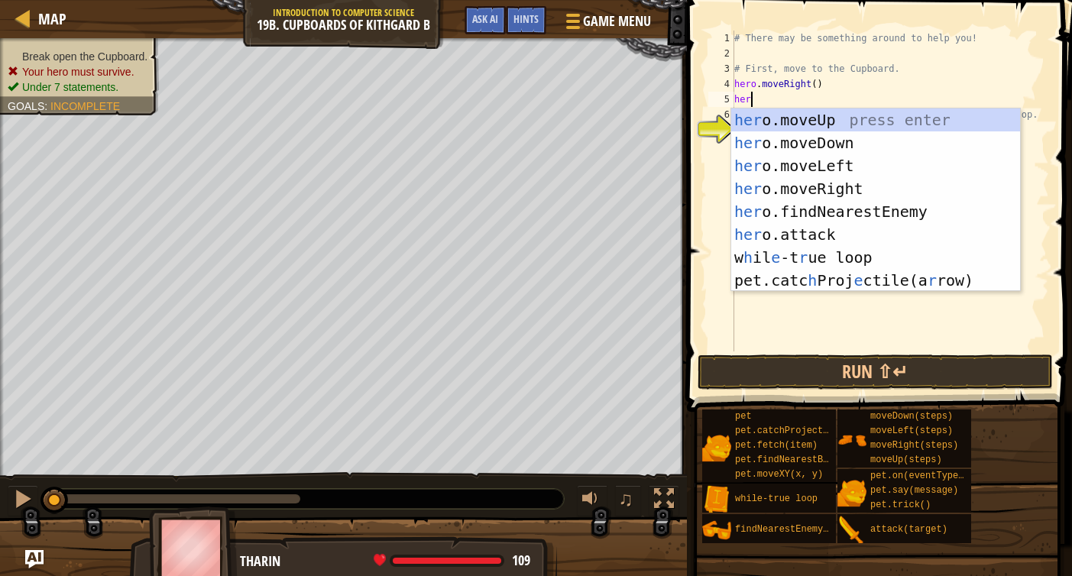
type textarea "hero"
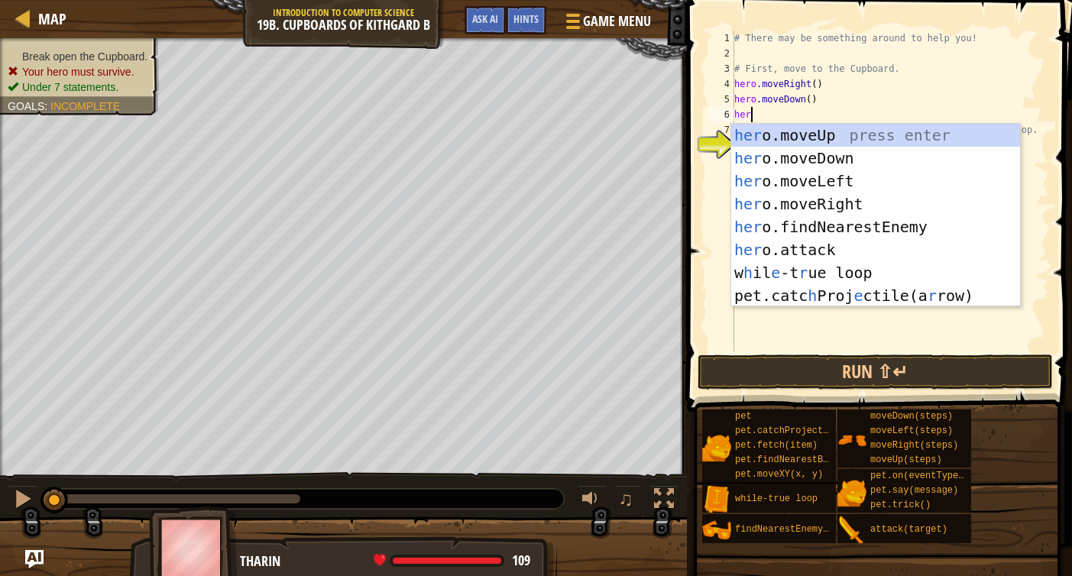
scroll to position [7, 1]
type textarea "h"
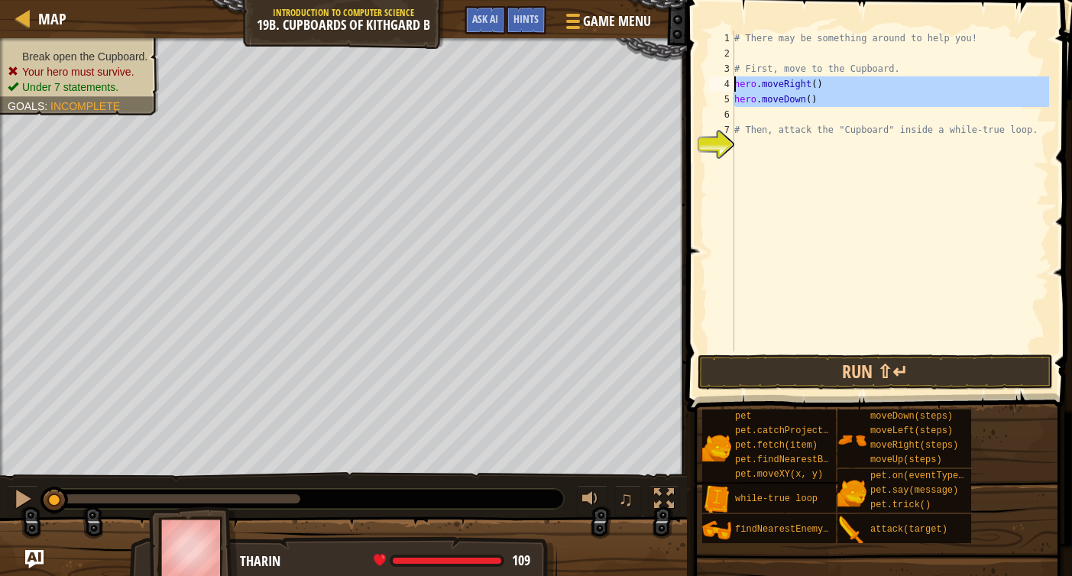
click at [735, 80] on div "# There may be something around to help you! # First, move to the Cupboard. her…" at bounding box center [891, 207] width 318 height 352
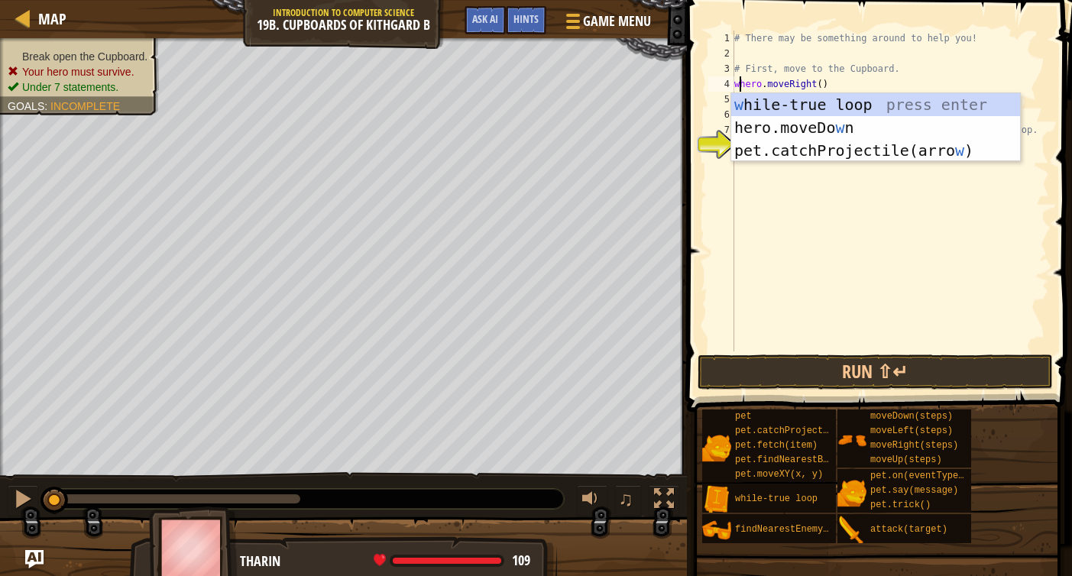
scroll to position [7, 2]
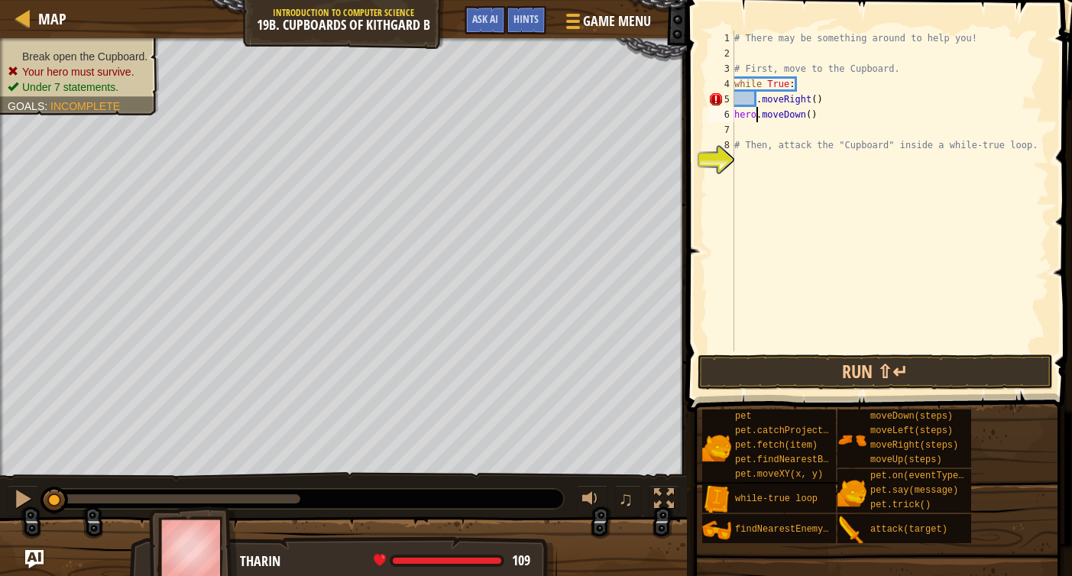
type textarea ".moveRight()"
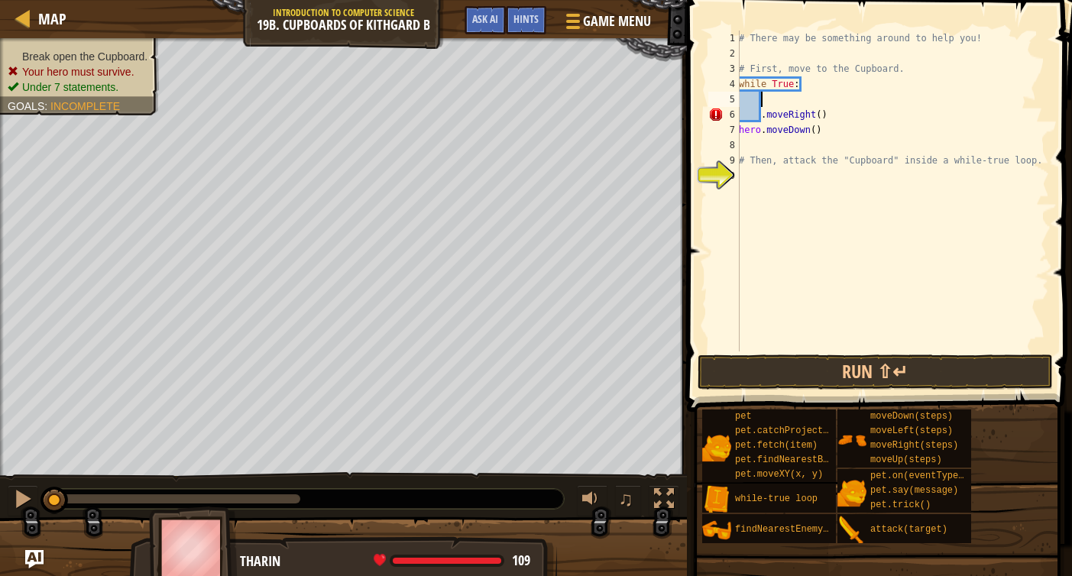
scroll to position [7, 1]
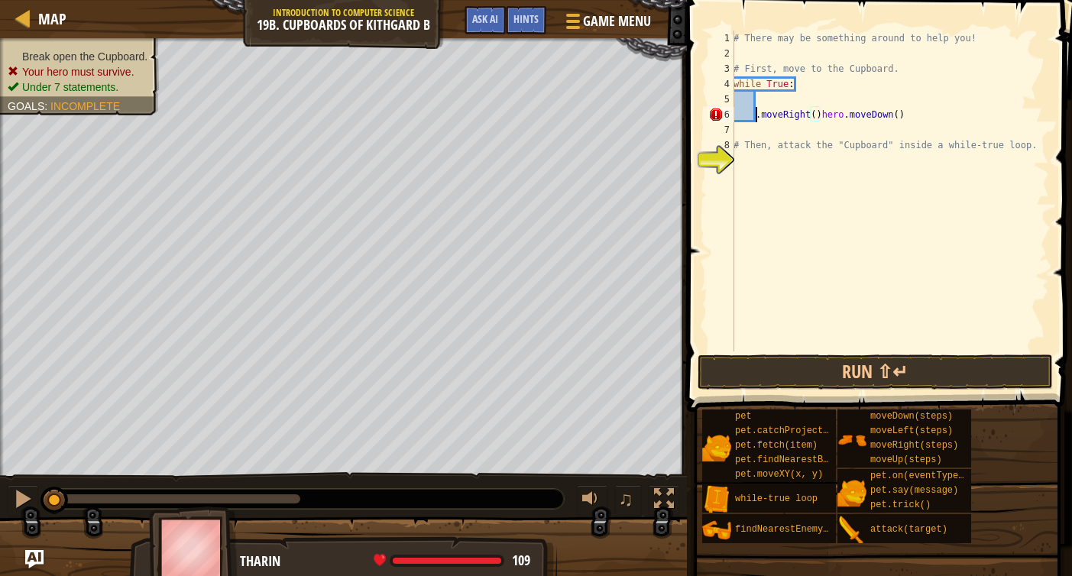
click at [757, 115] on div "# There may be something around to help you! # First, move to the Cupboard. whi…" at bounding box center [890, 207] width 319 height 352
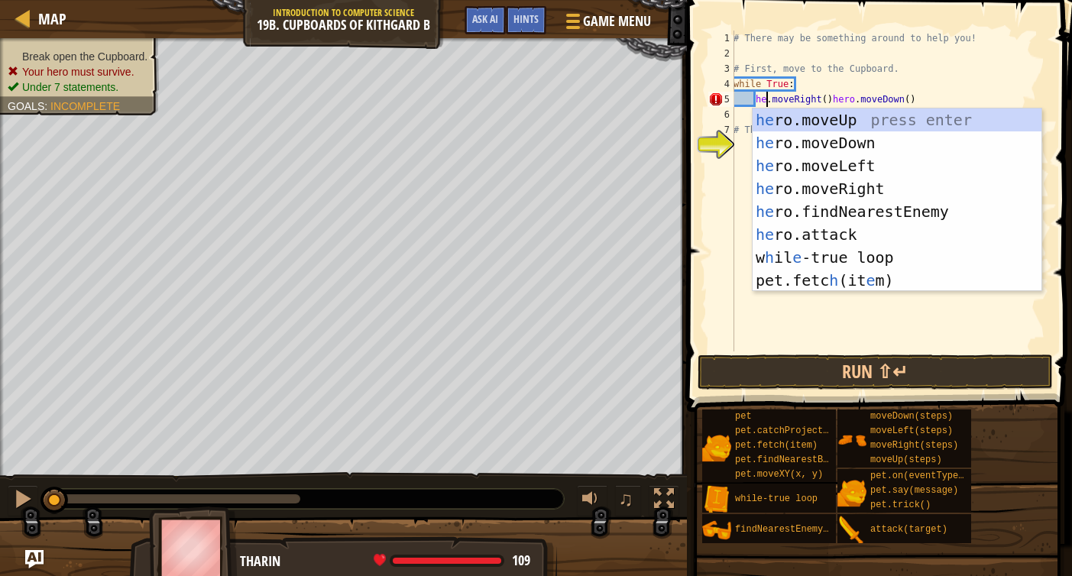
scroll to position [7, 4]
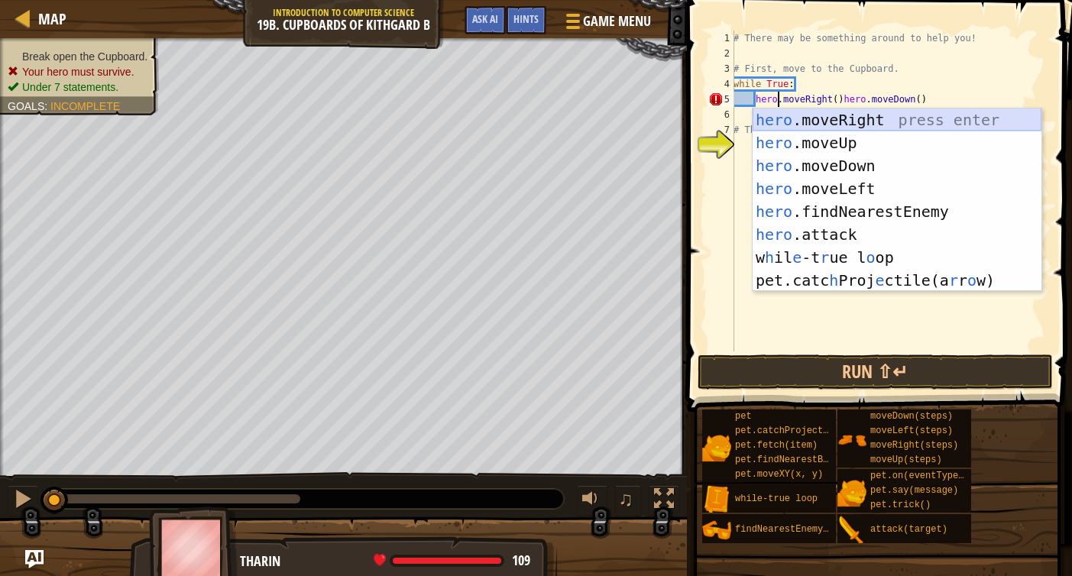
click at [868, 128] on div "hero .moveRight press enter hero .moveUp press enter hero .moveDown press enter…" at bounding box center [897, 223] width 289 height 229
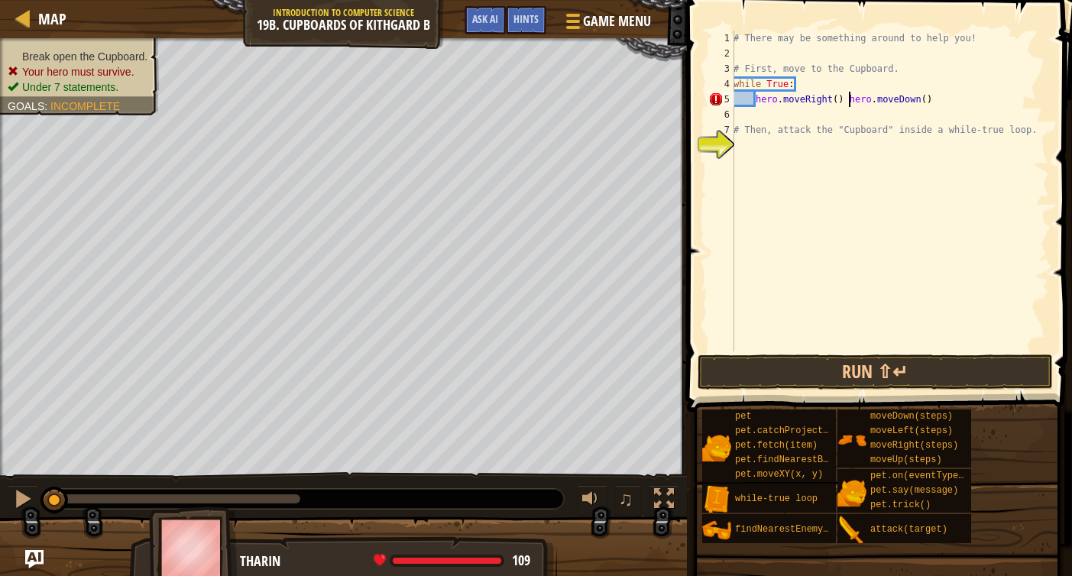
type textarea "hero.moveDown()"
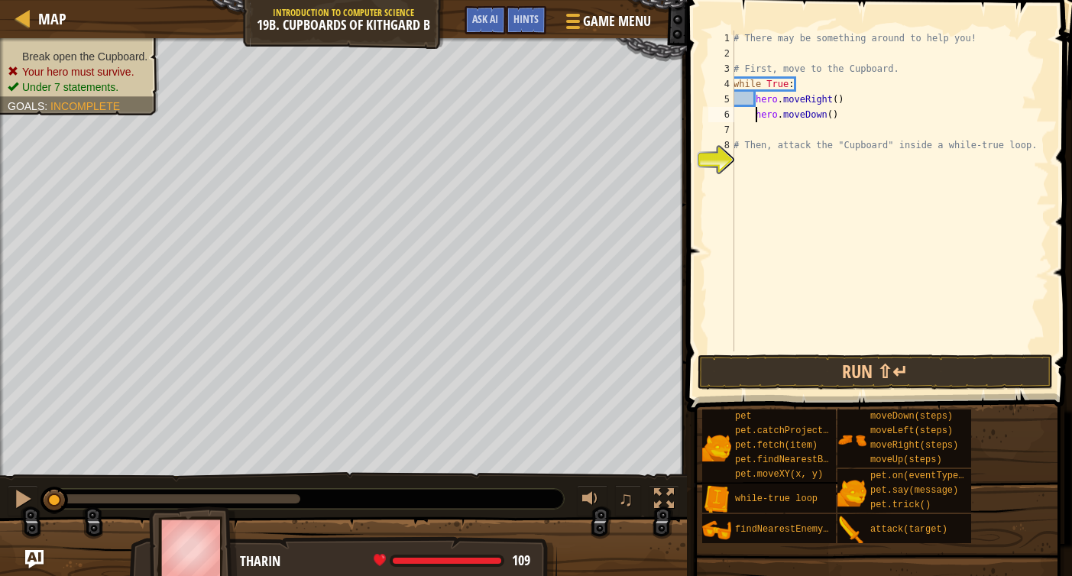
scroll to position [7, 0]
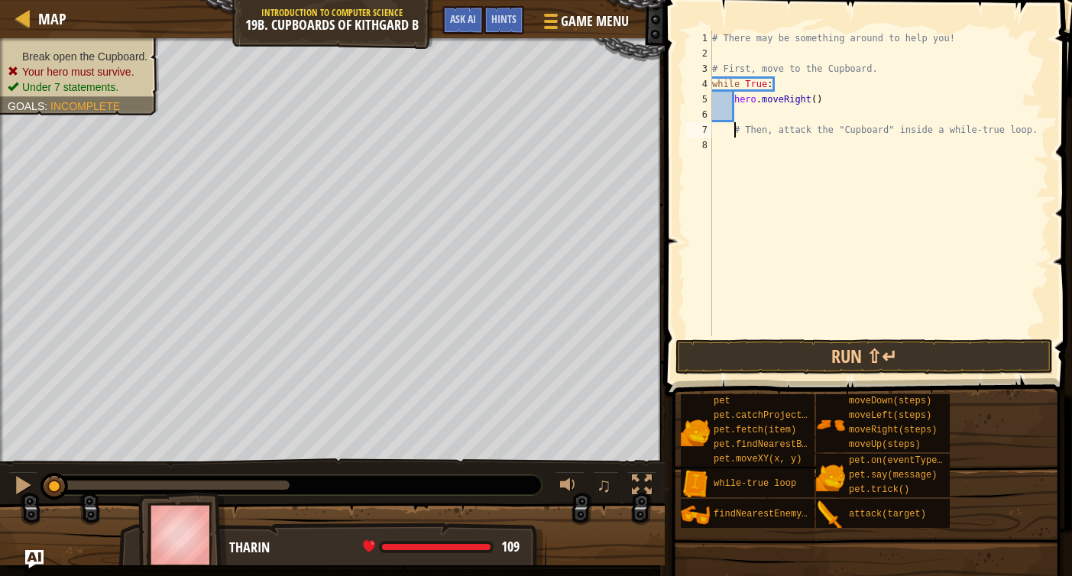
type textarea "# Then, attack the "Cupboard" inside a while-true loop."
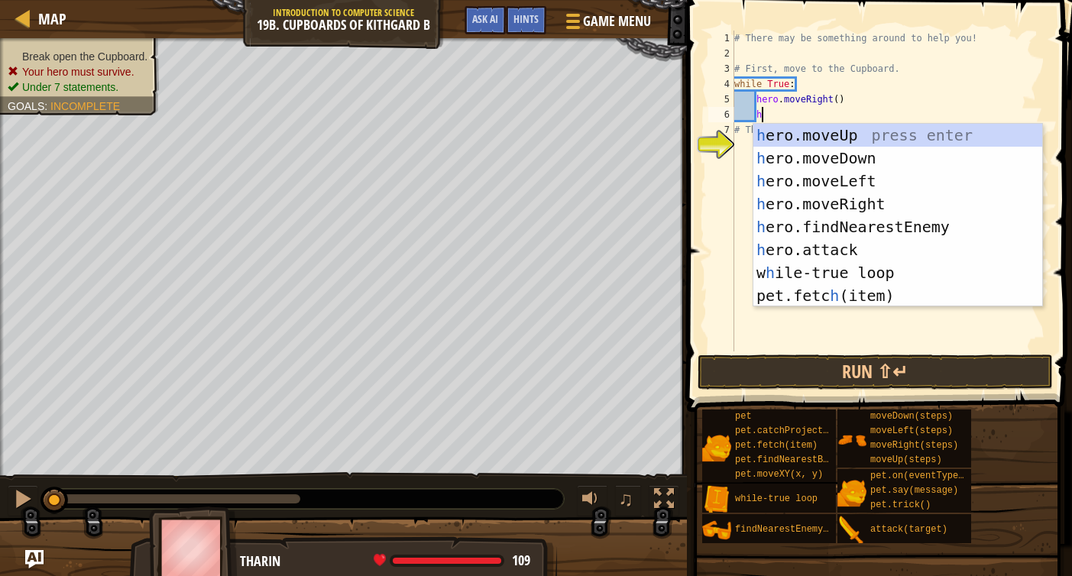
type textarea "hero"
click at [897, 166] on div "hero .moveUp press enter hero .moveDown press enter hero .moveLeft press enter …" at bounding box center [898, 238] width 289 height 229
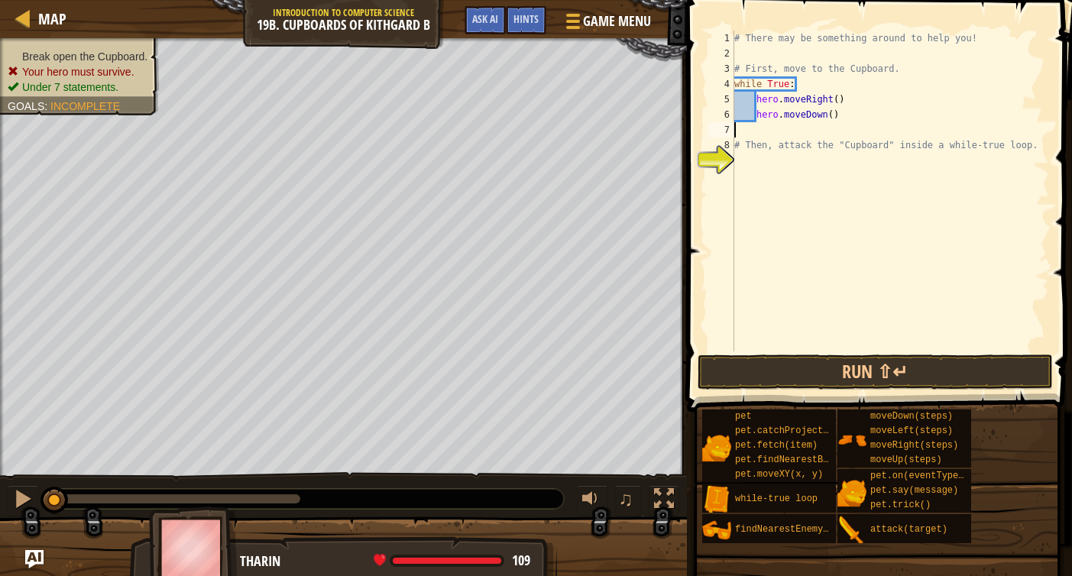
scroll to position [7, 0]
click at [790, 181] on div "# There may be something around to help you! # First, move to the Cupboard. whi…" at bounding box center [891, 207] width 318 height 352
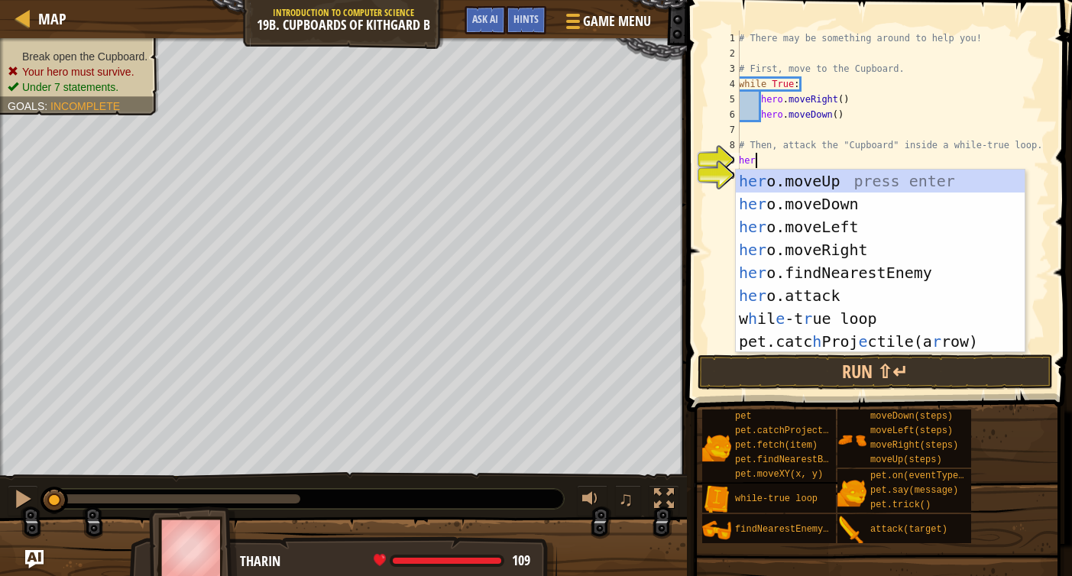
type textarea "hero"
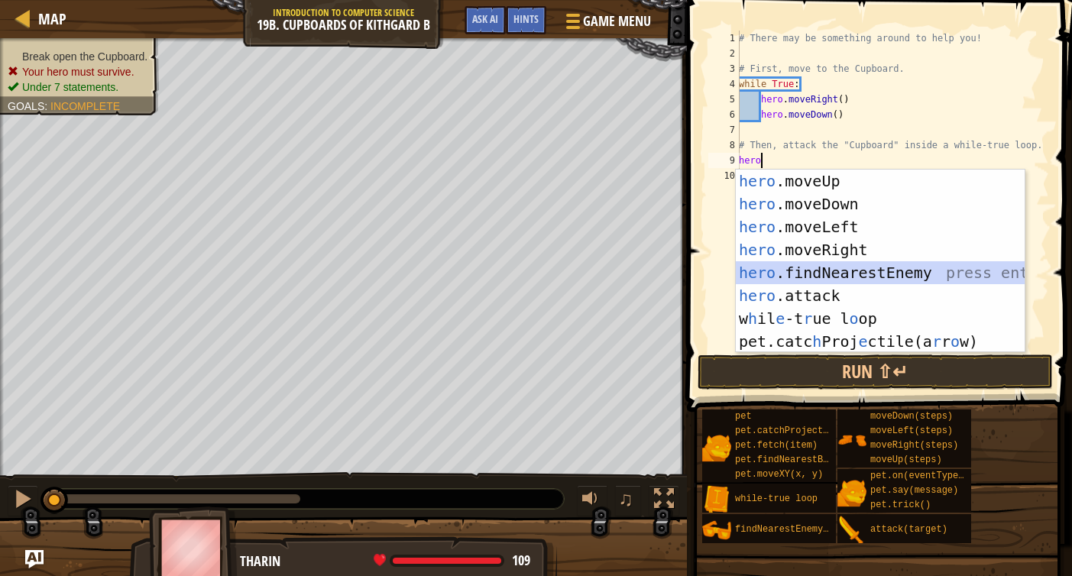
click at [883, 274] on div "hero .moveUp press enter hero .moveDown press enter hero .moveLeft press enter …" at bounding box center [880, 284] width 289 height 229
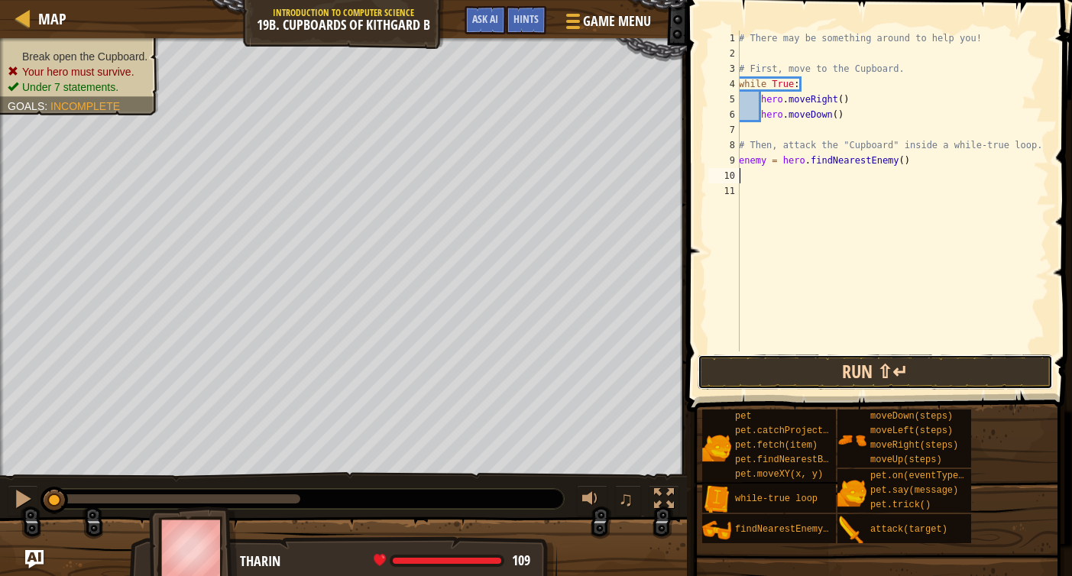
click at [880, 377] on button "Run ⇧↵" at bounding box center [876, 372] width 356 height 35
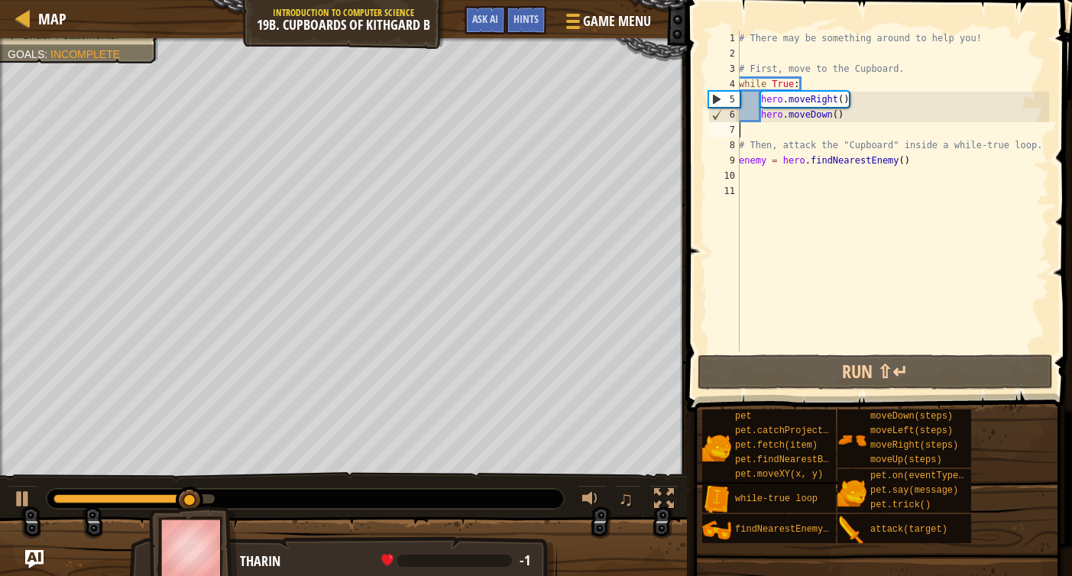
click at [773, 135] on div "# There may be something around to help you! # First, move to the Cupboard. whi…" at bounding box center [892, 207] width 313 height 352
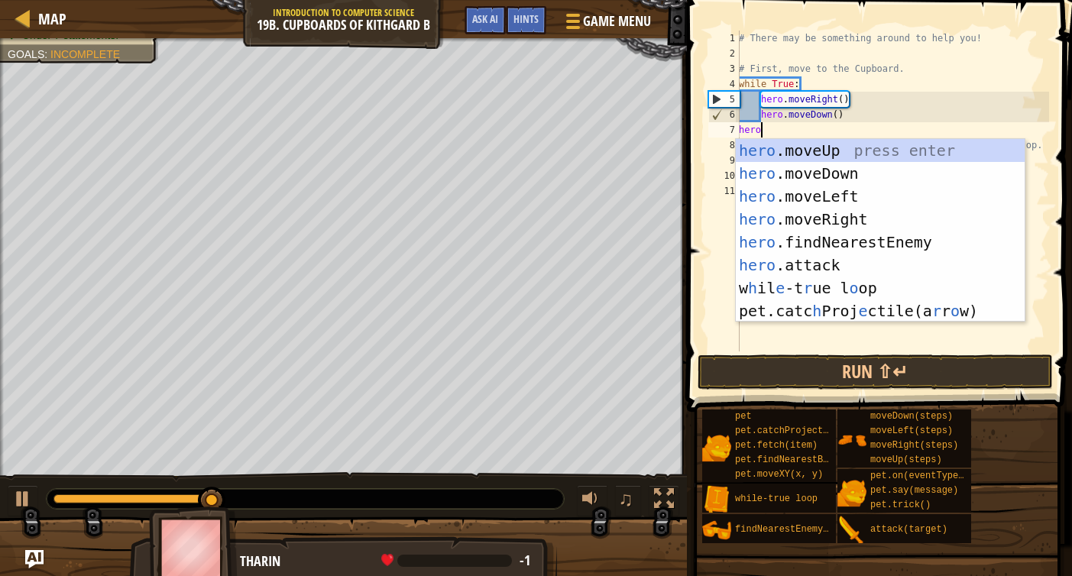
scroll to position [7, 1]
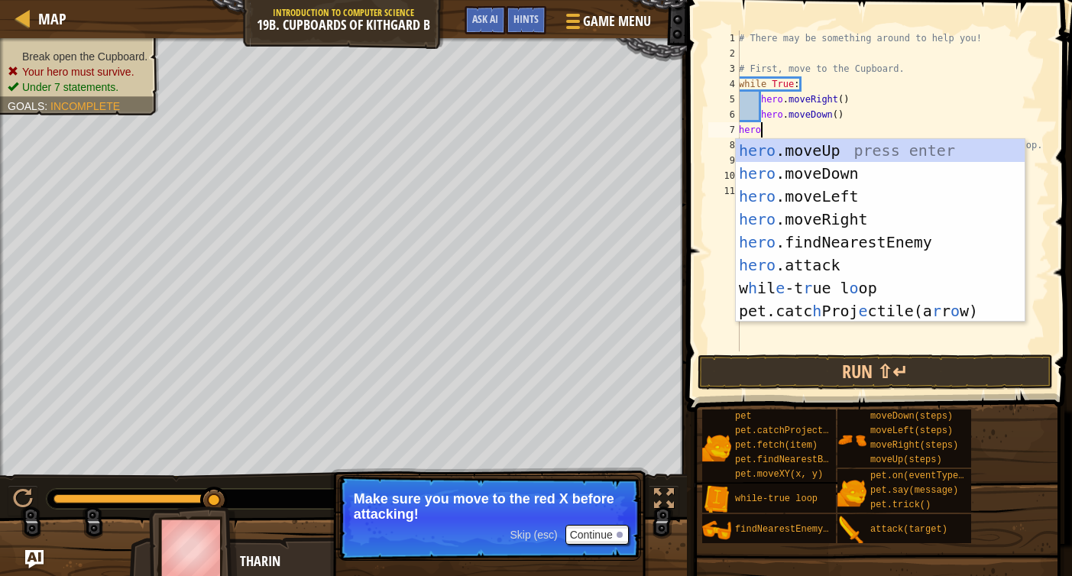
click at [764, 116] on div "# There may be something around to help you! # First, move to the Cupboard. whi…" at bounding box center [892, 207] width 313 height 352
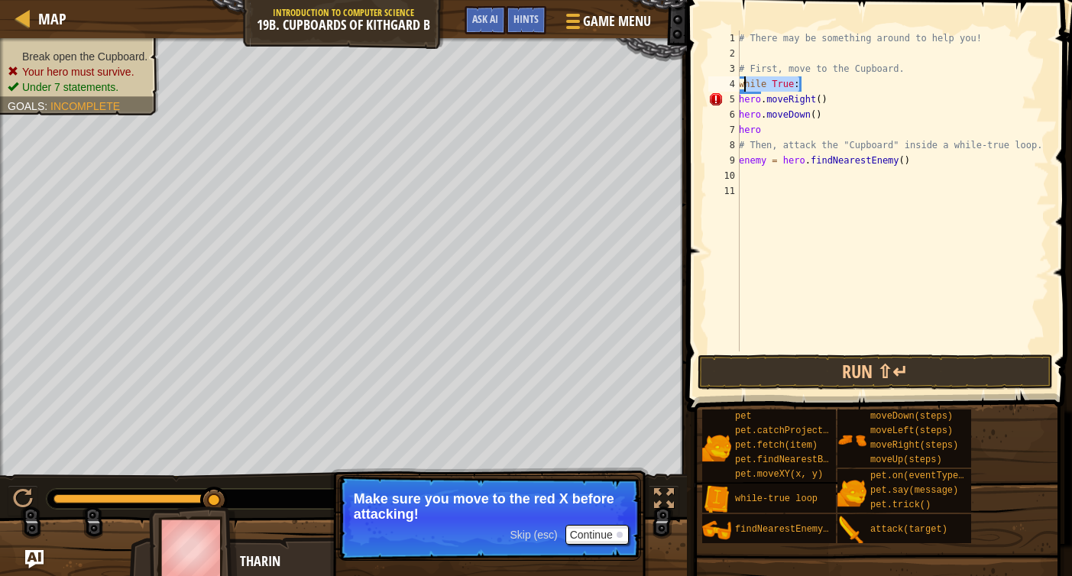
drag, startPoint x: 829, startPoint y: 86, endPoint x: 744, endPoint y: 80, distance: 85.0
click at [743, 83] on div "# There may be something around to help you! # First, move to the Cupboard. whi…" at bounding box center [892, 207] width 313 height 352
type textarea "w"
click at [834, 388] on button "Run ⇧↵" at bounding box center [876, 372] width 356 height 35
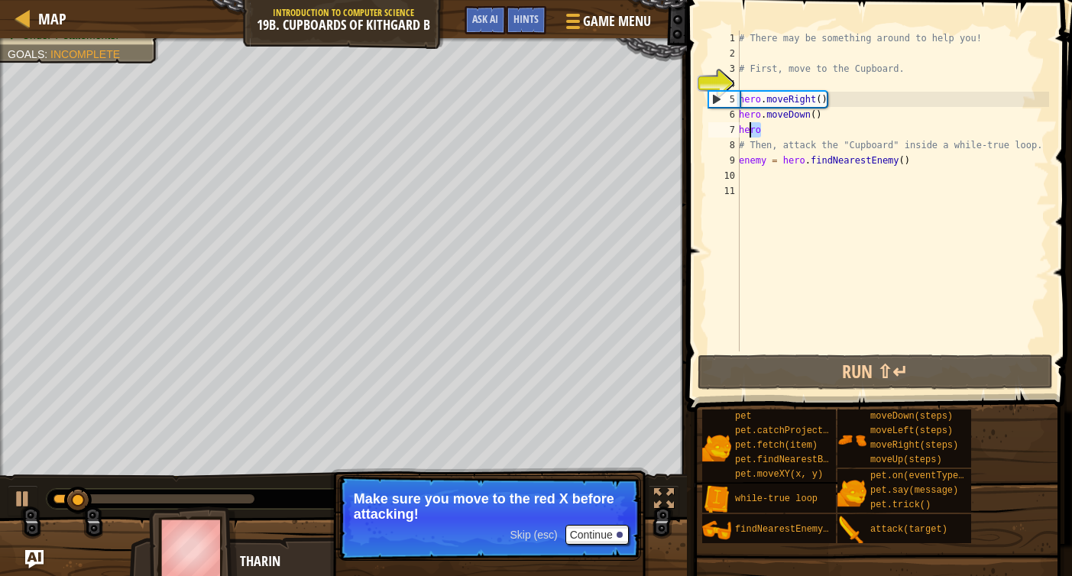
drag, startPoint x: 765, startPoint y: 131, endPoint x: 742, endPoint y: 131, distance: 22.9
click at [742, 131] on div "# There may be something around to help you! # First, move to the Cupboard. her…" at bounding box center [892, 207] width 313 height 352
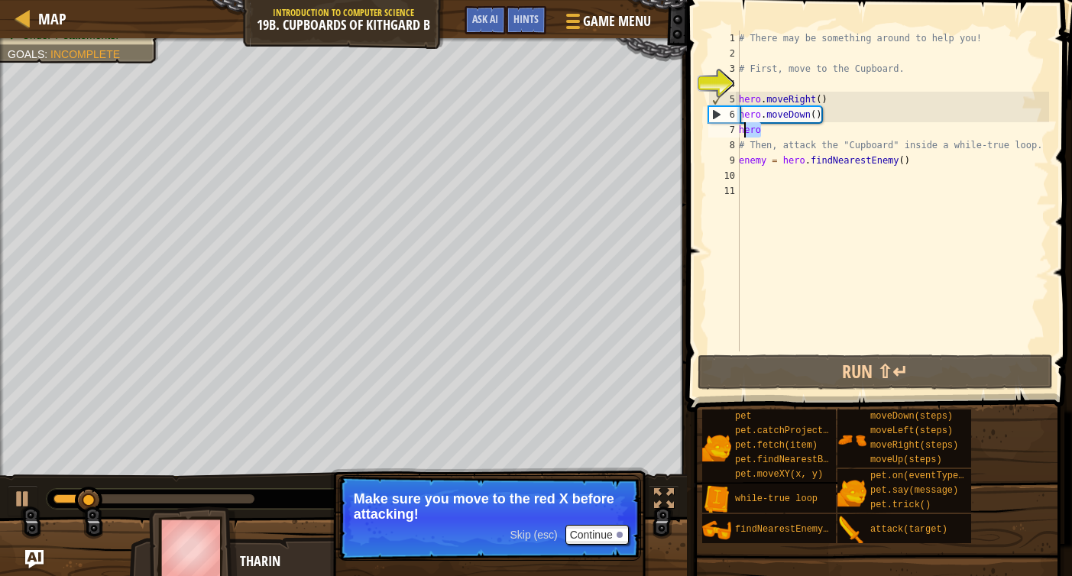
type textarea "h"
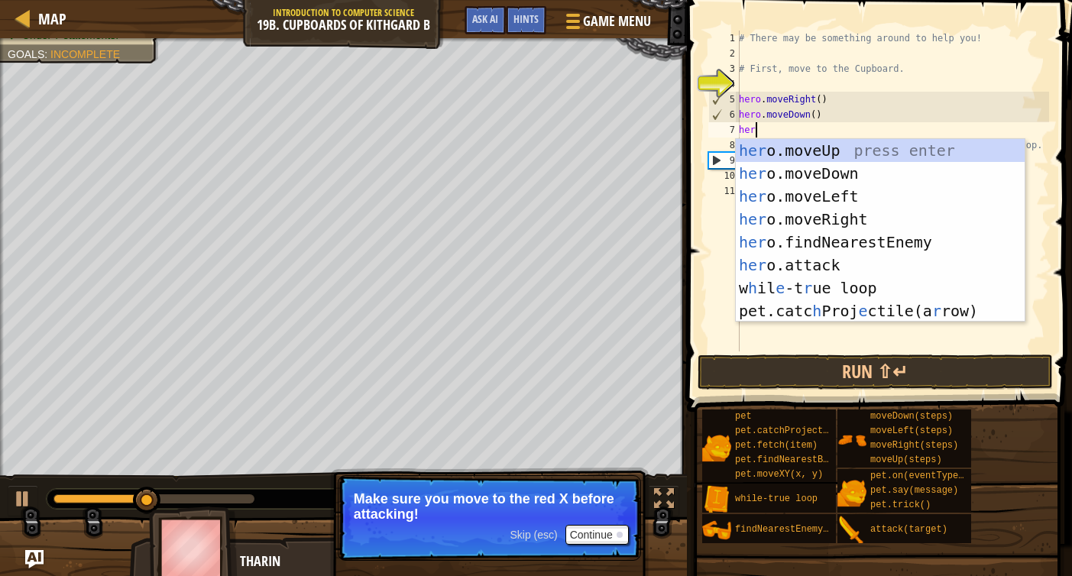
type textarea "hero"
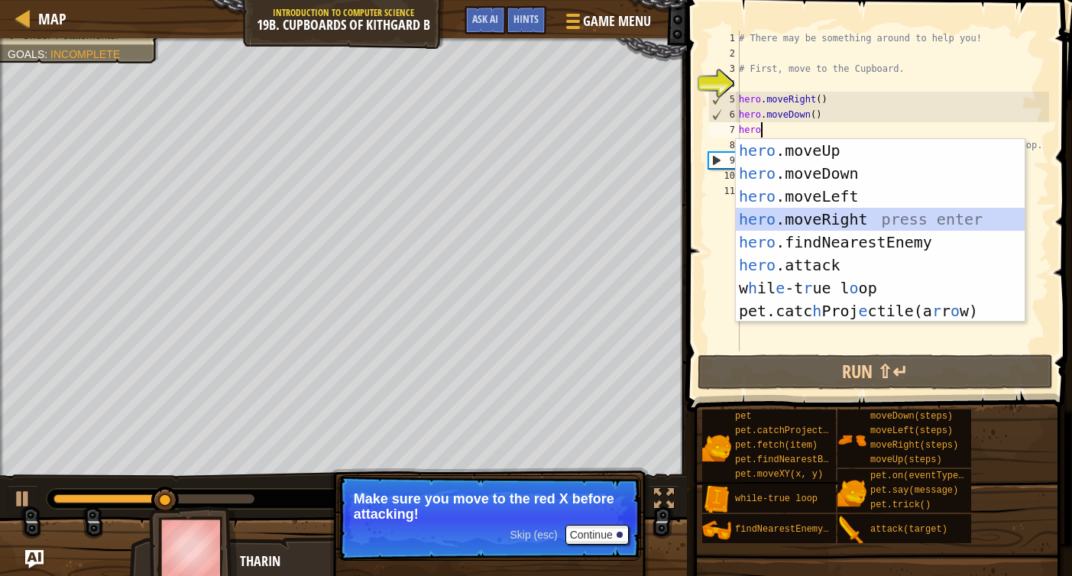
click at [793, 213] on div "hero .moveUp press enter hero .moveDown press enter hero .moveLeft press enter …" at bounding box center [880, 253] width 289 height 229
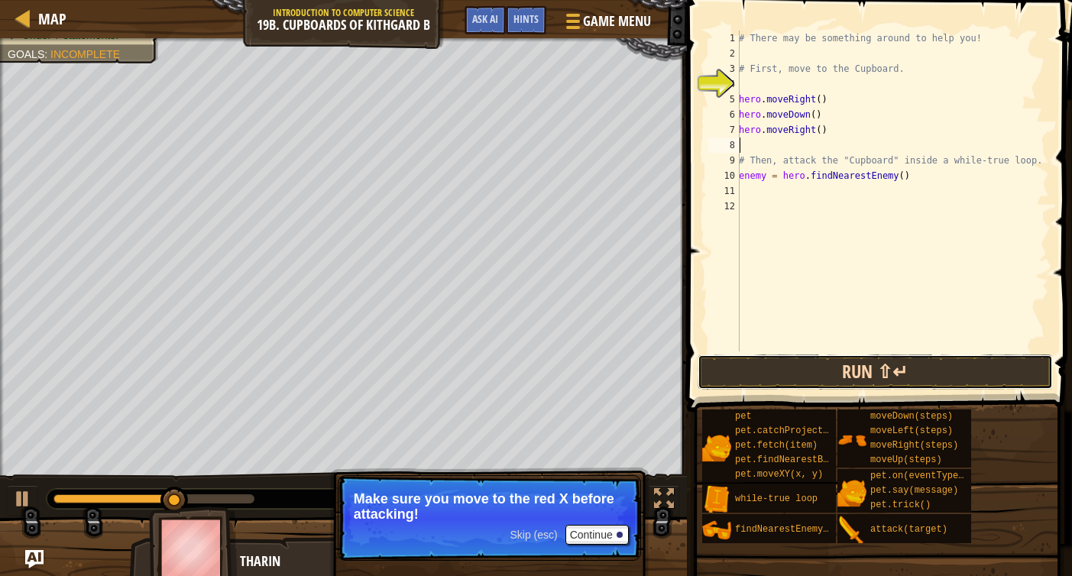
click at [789, 355] on button "Run ⇧↵" at bounding box center [876, 372] width 356 height 35
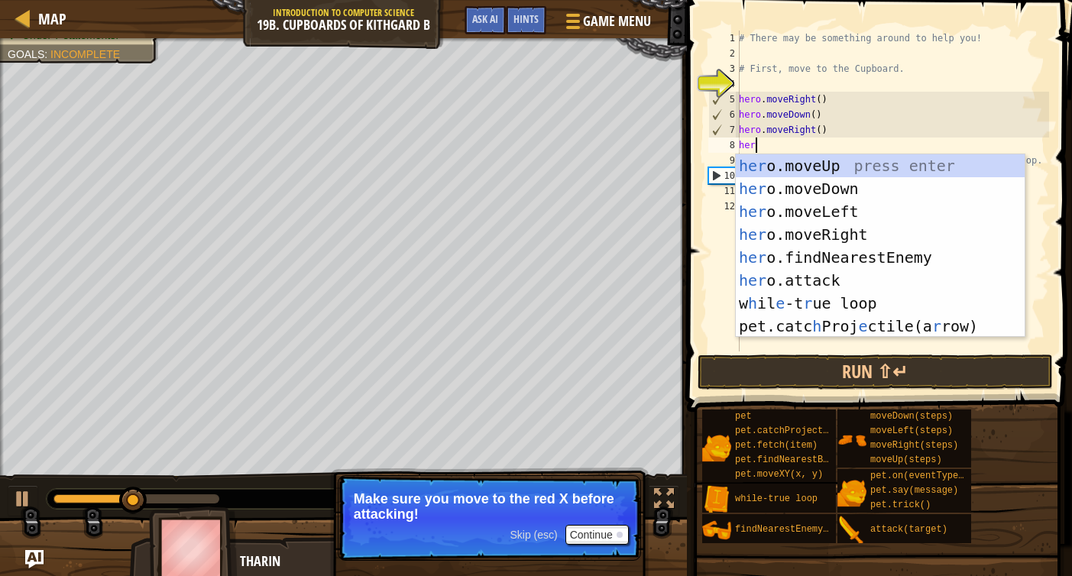
type textarea "hero"
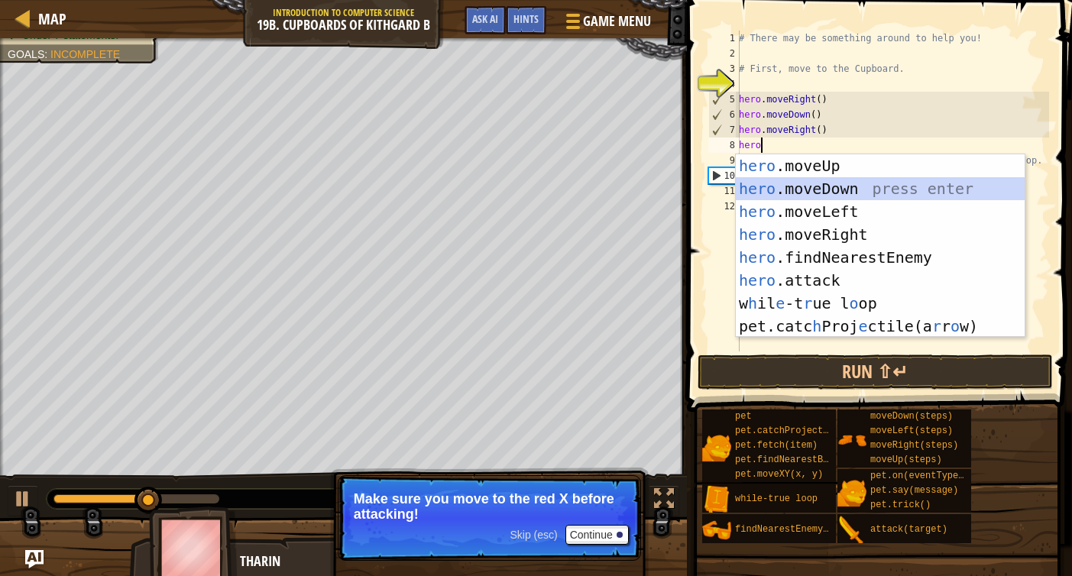
click at [844, 195] on div "hero .moveUp press enter hero .moveDown press enter hero .moveLeft press enter …" at bounding box center [880, 268] width 289 height 229
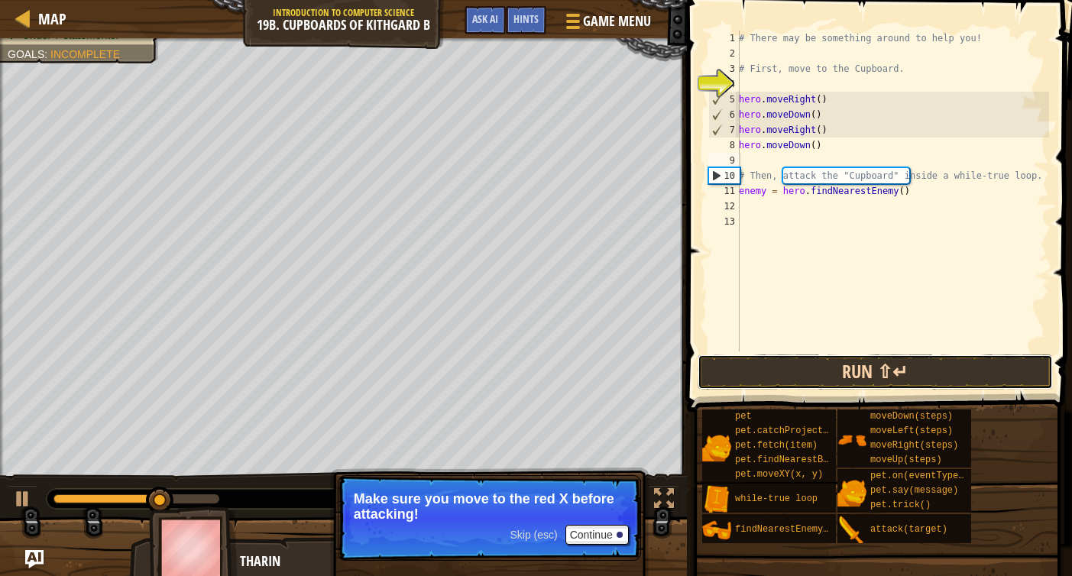
click at [826, 372] on button "Run ⇧↵" at bounding box center [876, 372] width 356 height 35
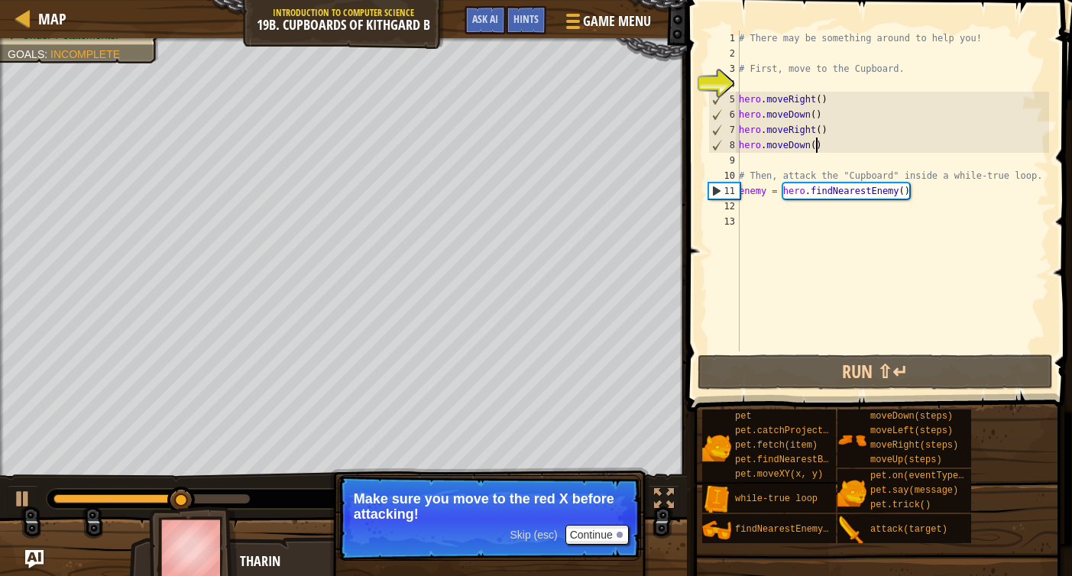
click at [816, 148] on div "# There may be something around to help you! # First, move to the Cupboard. her…" at bounding box center [892, 207] width 313 height 352
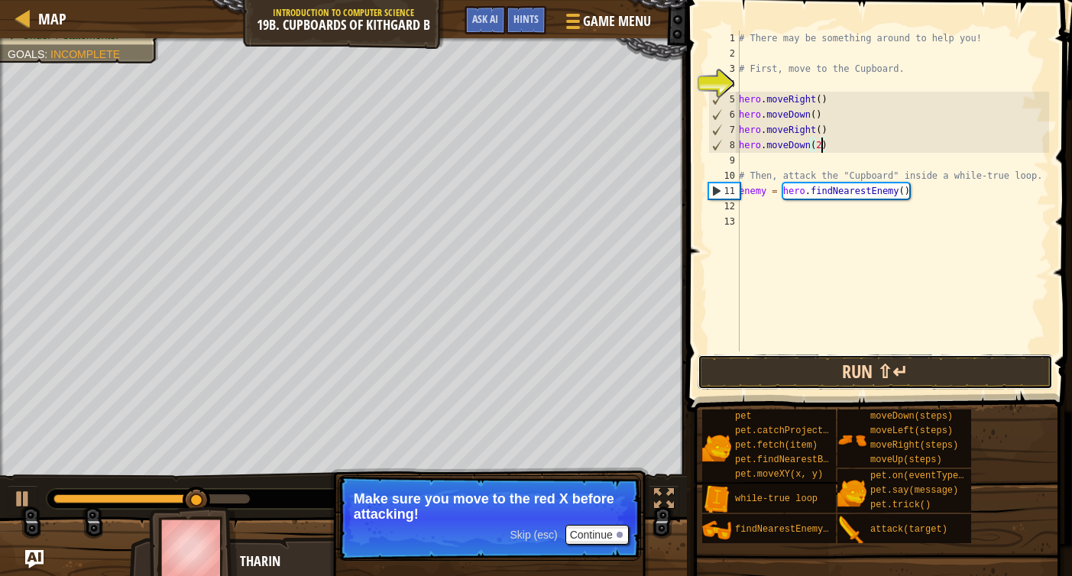
click at [840, 368] on button "Run ⇧↵" at bounding box center [876, 372] width 356 height 35
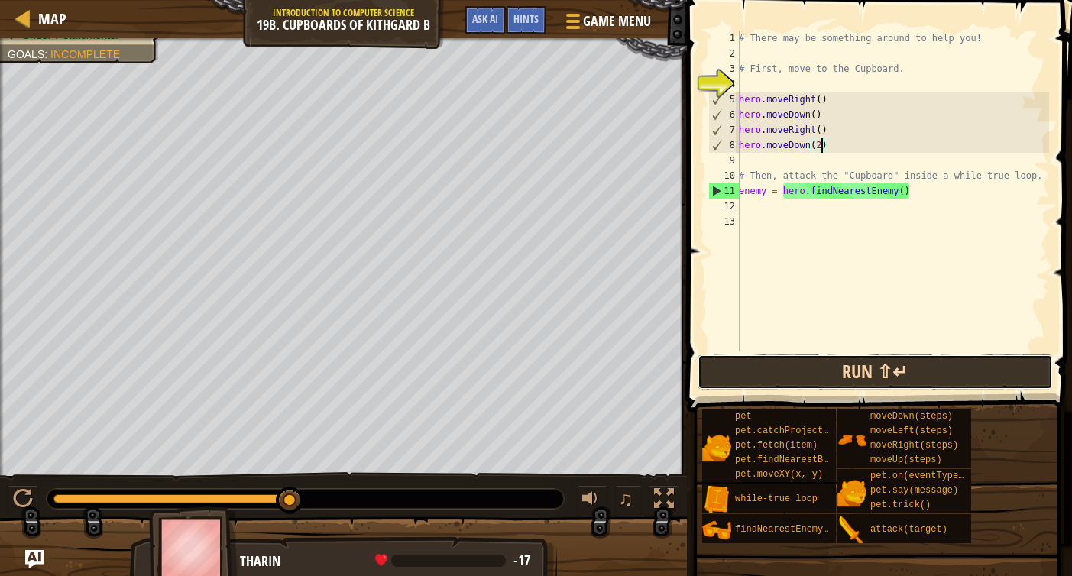
click at [783, 371] on button "Run ⇧↵" at bounding box center [876, 372] width 356 height 35
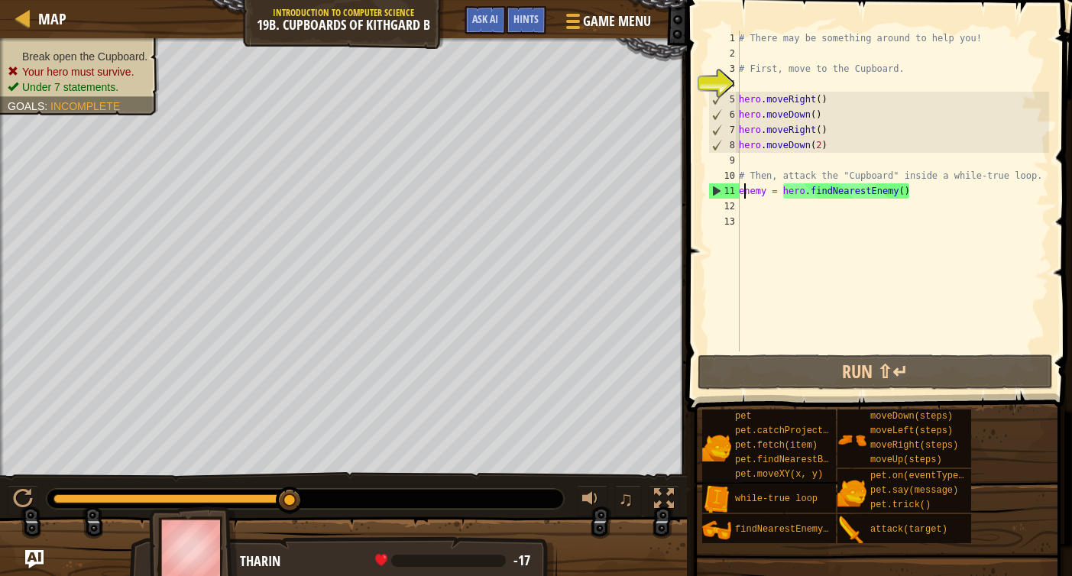
click at [742, 188] on div "# There may be something around to help you! # First, move to the Cupboard. her…" at bounding box center [892, 207] width 313 height 352
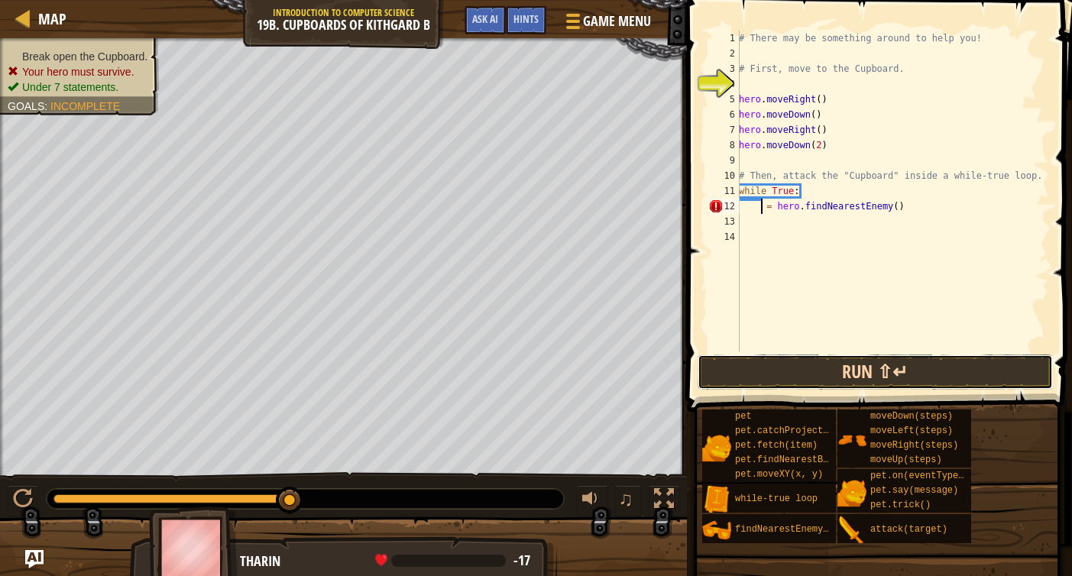
click at [790, 384] on button "Run ⇧↵" at bounding box center [876, 372] width 356 height 35
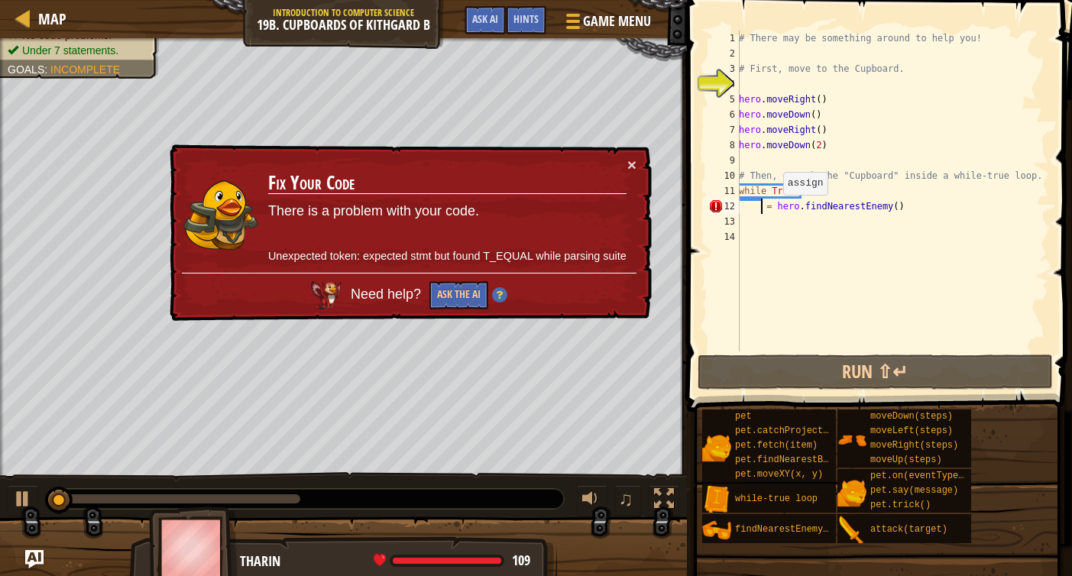
click at [776, 209] on div "# There may be something around to help you! # First, move to the Cupboard. her…" at bounding box center [892, 207] width 313 height 352
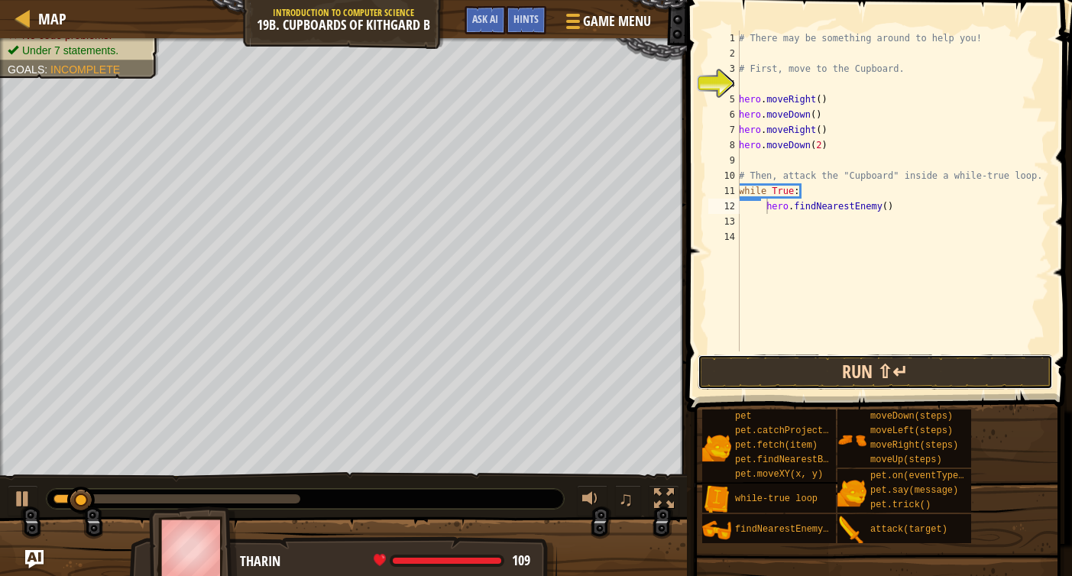
click at [819, 370] on button "Run ⇧↵" at bounding box center [876, 372] width 356 height 35
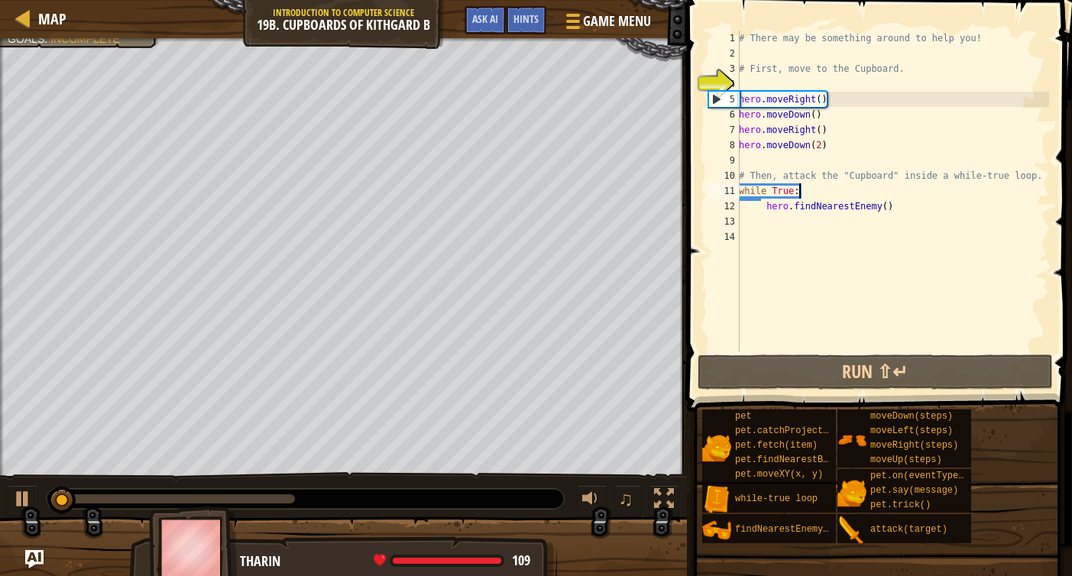
click at [806, 188] on div "# There may be something around to help you! # First, move to the Cupboard. her…" at bounding box center [892, 207] width 313 height 352
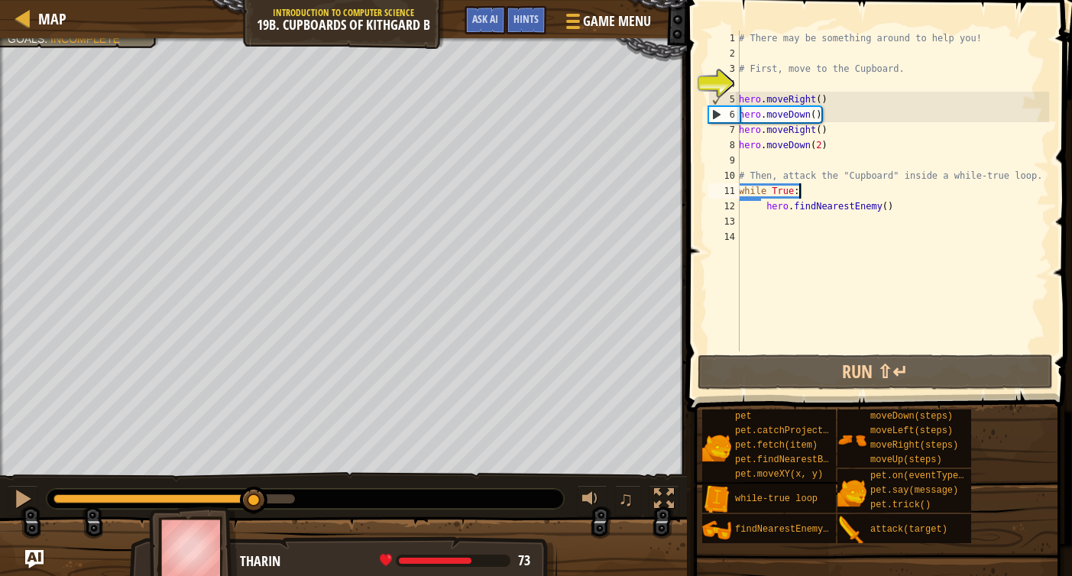
click at [255, 503] on div "0:16.0 Now: 0:03.9 Max: 0:19.3" at bounding box center [175, 499] width 242 height 9
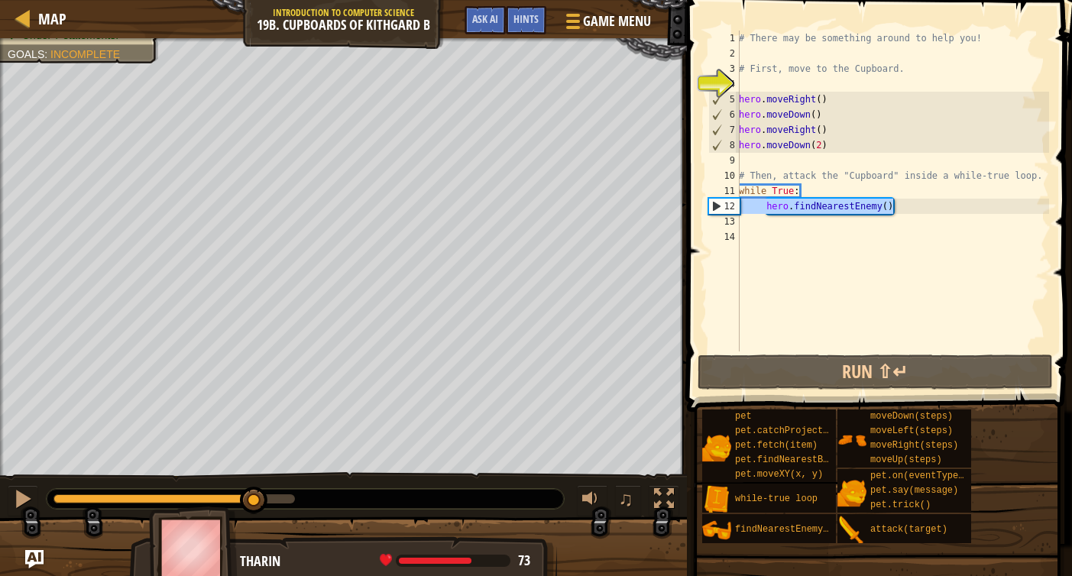
drag, startPoint x: 918, startPoint y: 211, endPoint x: 738, endPoint y: 209, distance: 180.4
click at [738, 209] on div "while True: 1 2 3 4 5 6 7 8 9 10 11 12 13 14 # There may be something around to…" at bounding box center [878, 191] width 344 height 321
type textarea "hero.findNearestEnemy()"
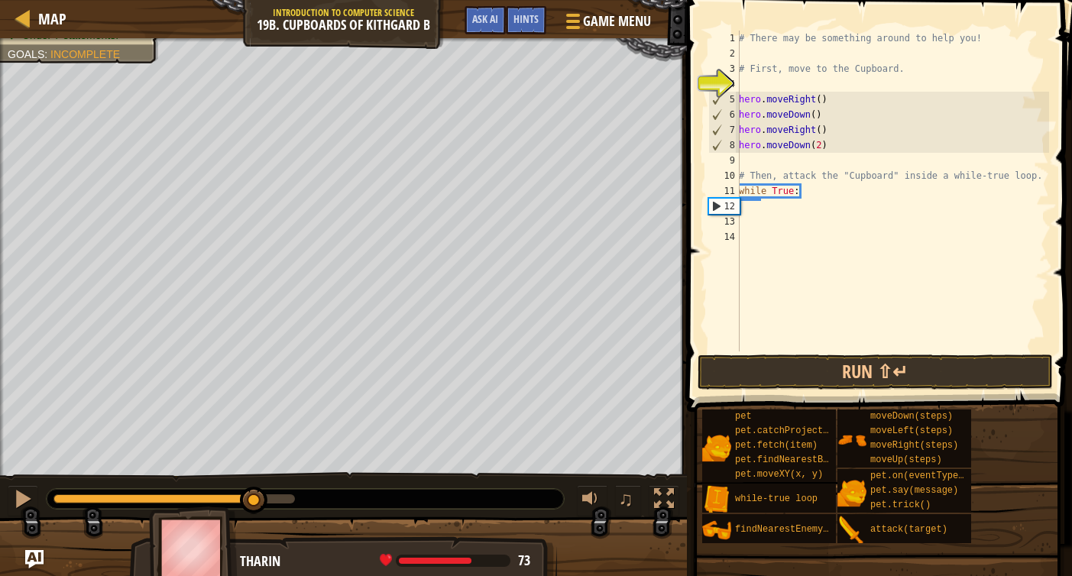
scroll to position [7, 0]
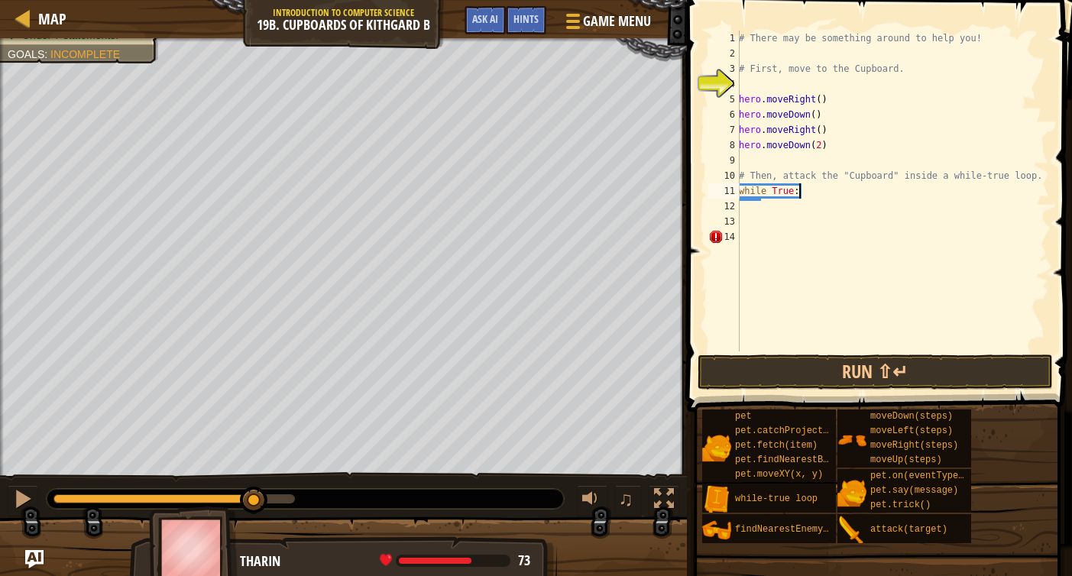
click at [813, 197] on div "# There may be something around to help you! # First, move to the Cupboard. her…" at bounding box center [892, 207] width 313 height 352
type textarea "w"
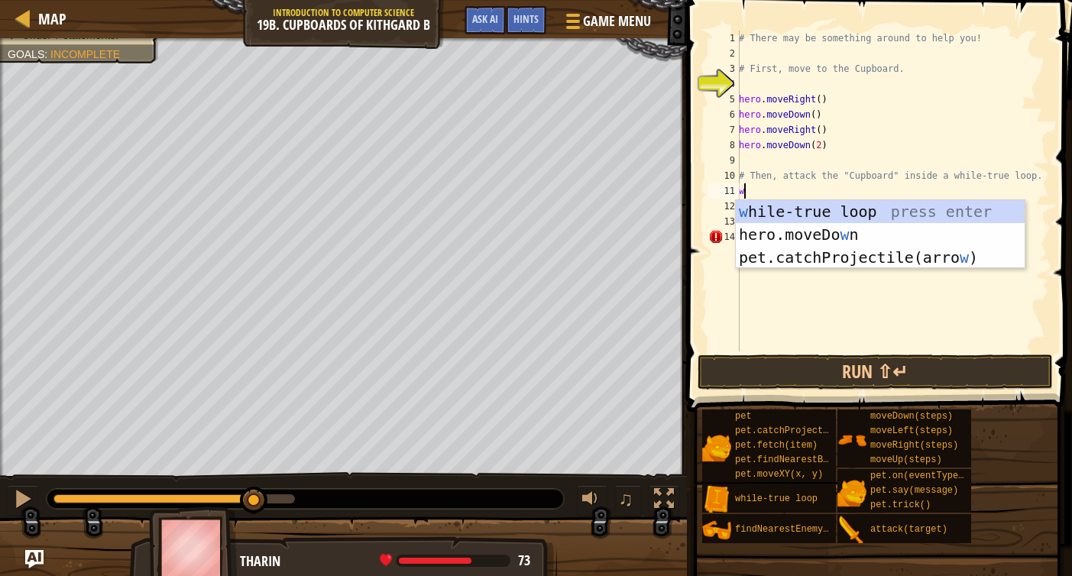
type textarea "whi"
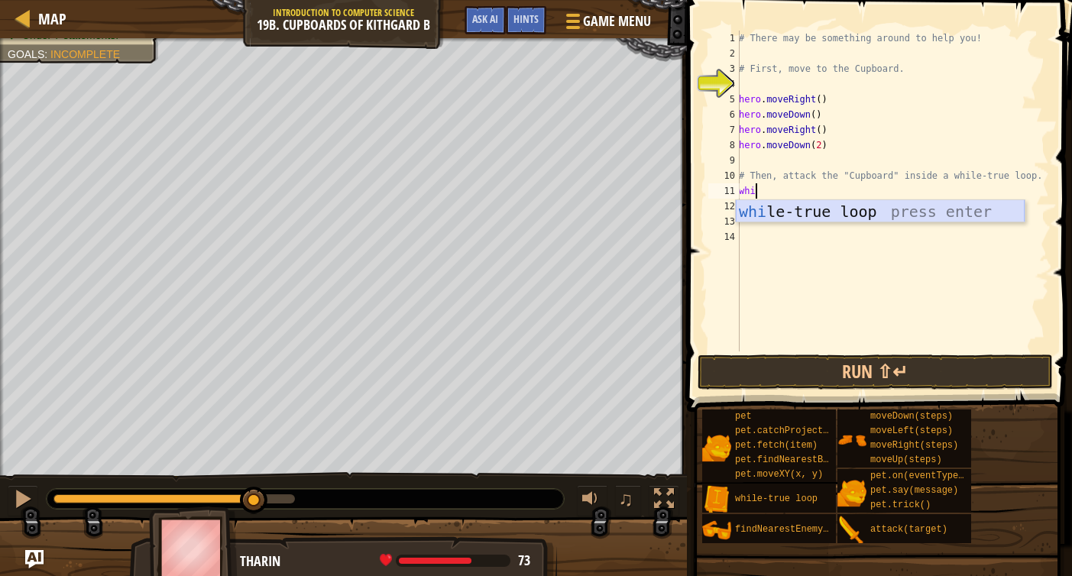
click at [845, 219] on div "whi le-true loop press enter" at bounding box center [880, 234] width 289 height 69
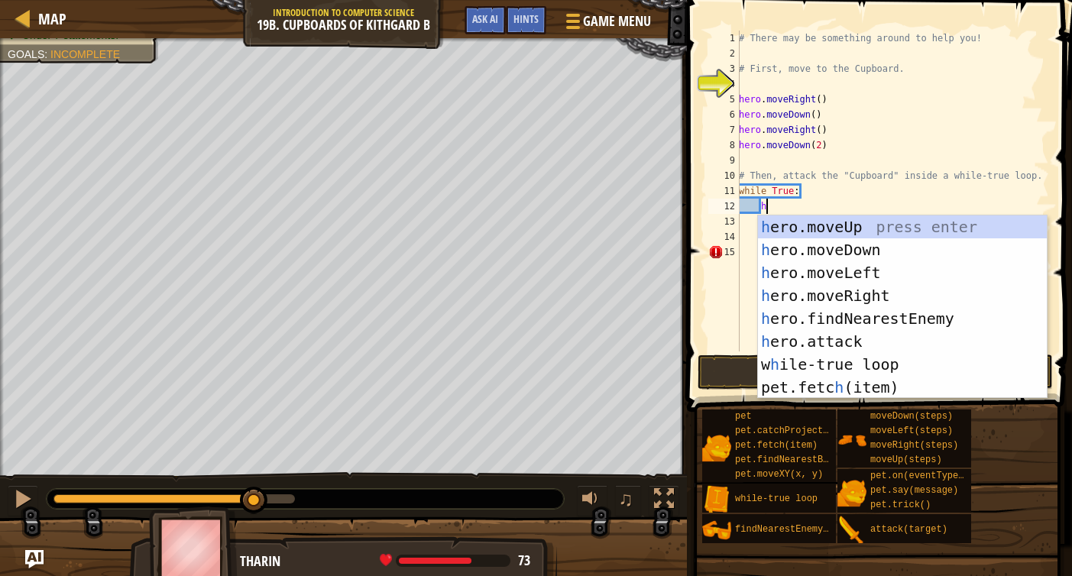
type textarea "her"
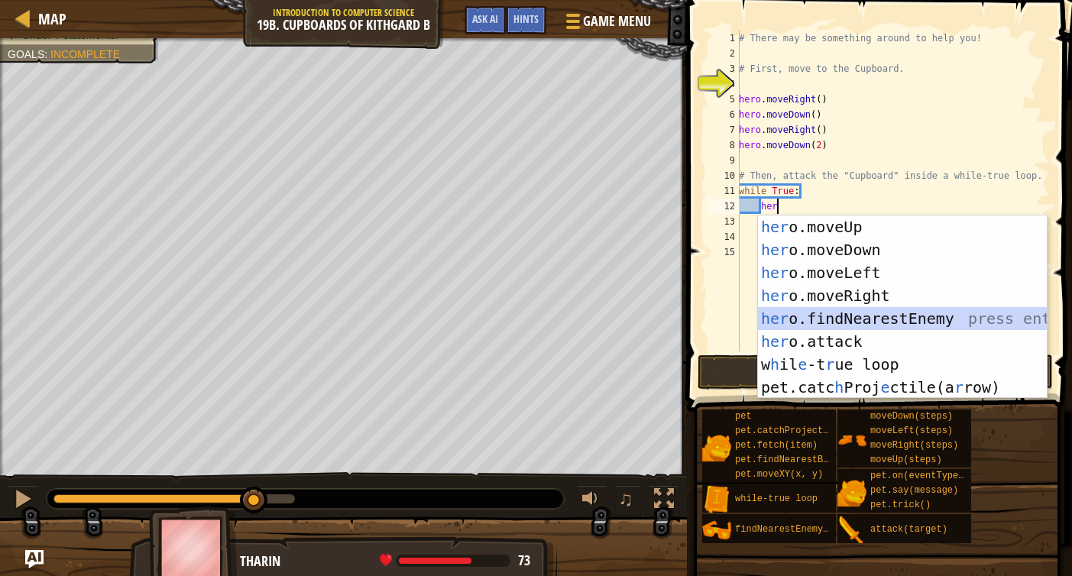
click at [892, 318] on div "her o.moveUp press enter her o.moveDown press enter her o.moveLeft press enter …" at bounding box center [902, 330] width 289 height 229
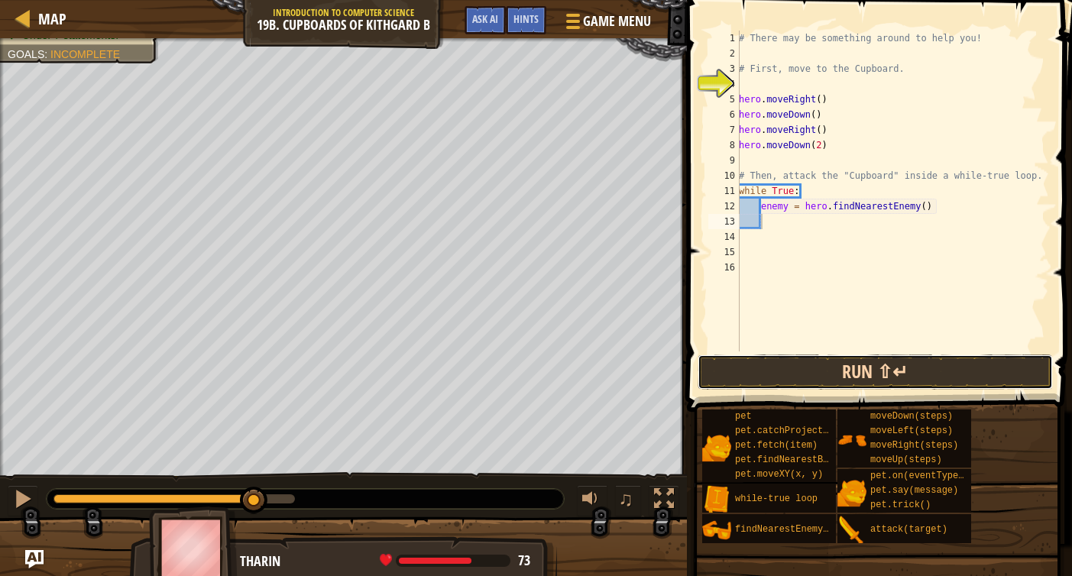
click at [881, 363] on button "Run ⇧↵" at bounding box center [876, 372] width 356 height 35
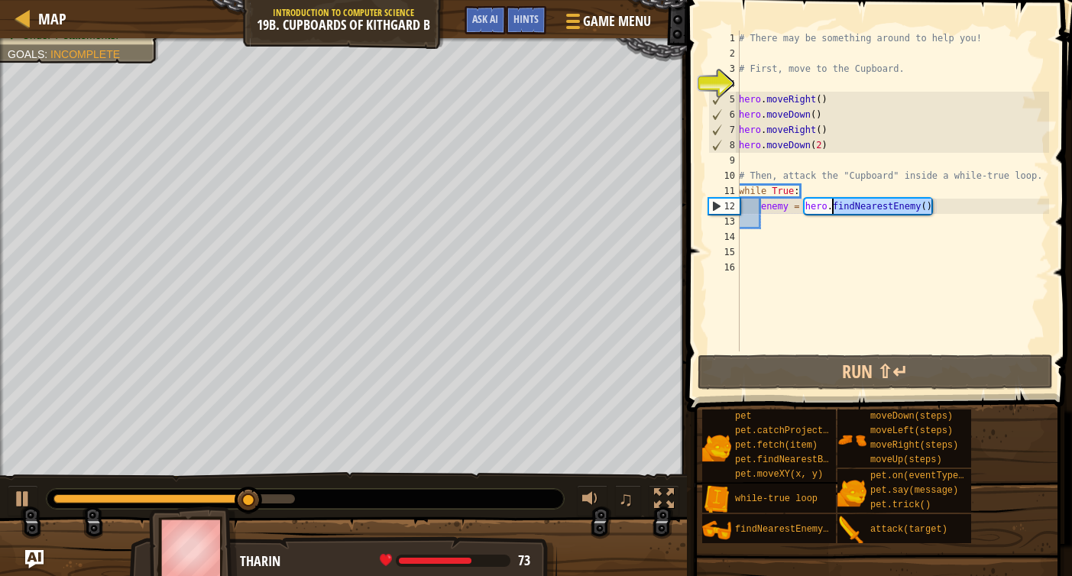
drag, startPoint x: 945, startPoint y: 206, endPoint x: 833, endPoint y: 204, distance: 111.6
click at [833, 204] on div "# There may be something around to help you! # First, move to the Cupboard. her…" at bounding box center [892, 207] width 313 height 352
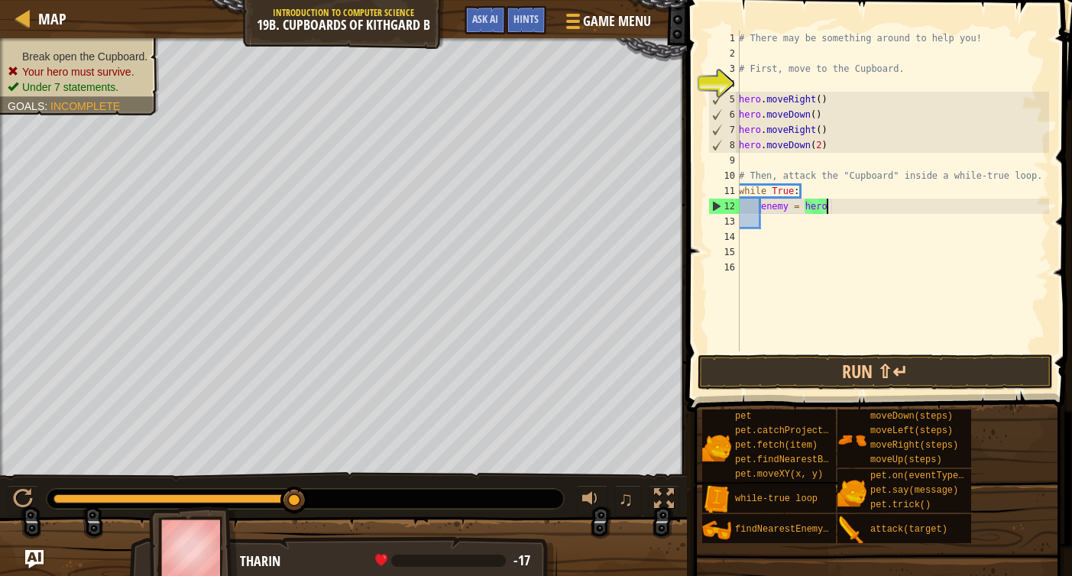
type textarea "enemy = hero."
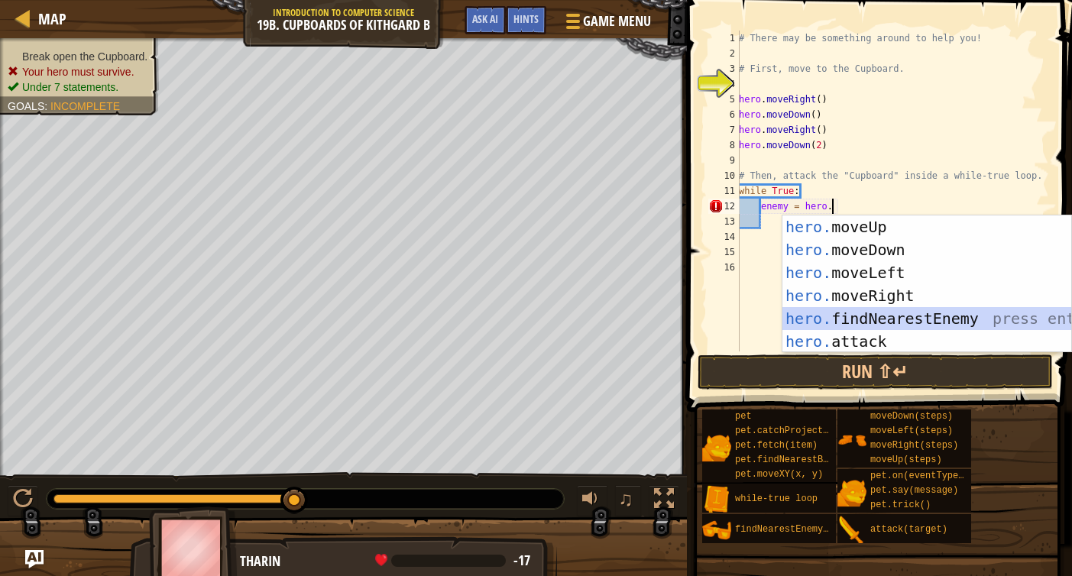
click at [959, 329] on div "hero. moveUp press enter hero. moveDown press enter hero. moveLeft press enter …" at bounding box center [927, 307] width 289 height 183
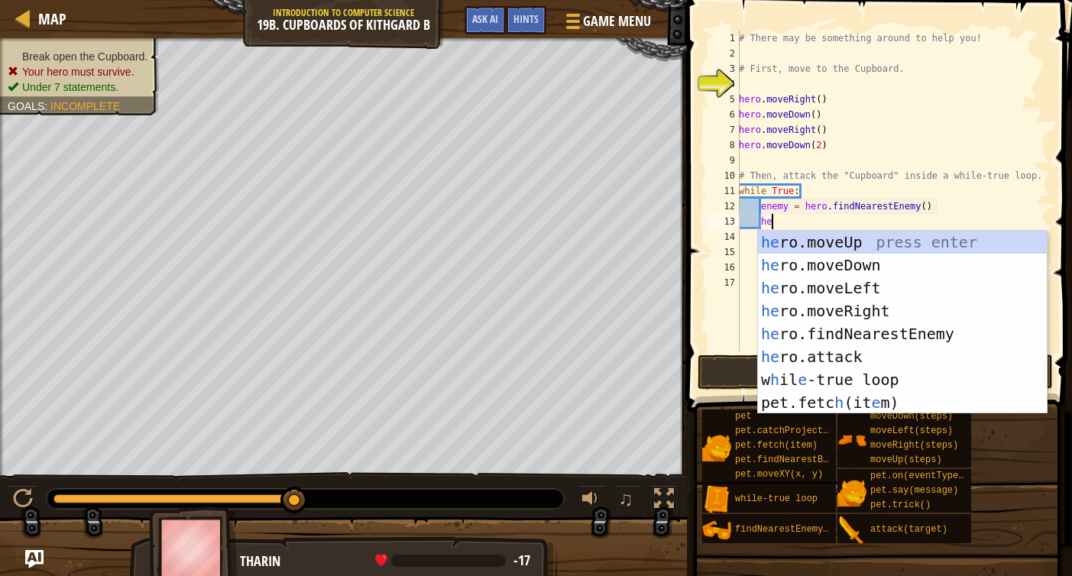
scroll to position [7, 3]
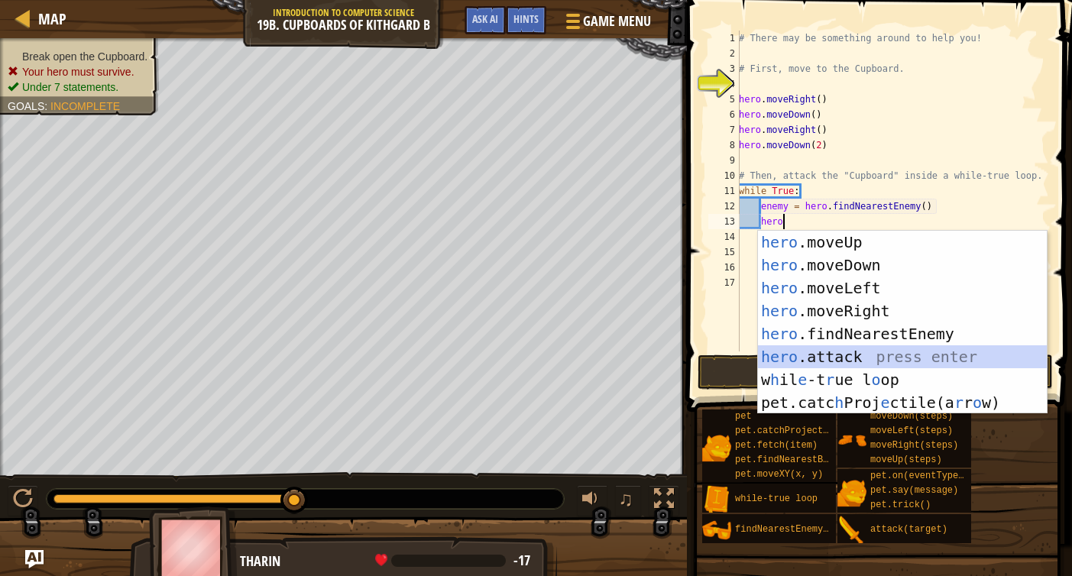
click at [968, 349] on div "hero .moveUp press enter hero .moveDown press enter hero .moveLeft press enter …" at bounding box center [902, 345] width 289 height 229
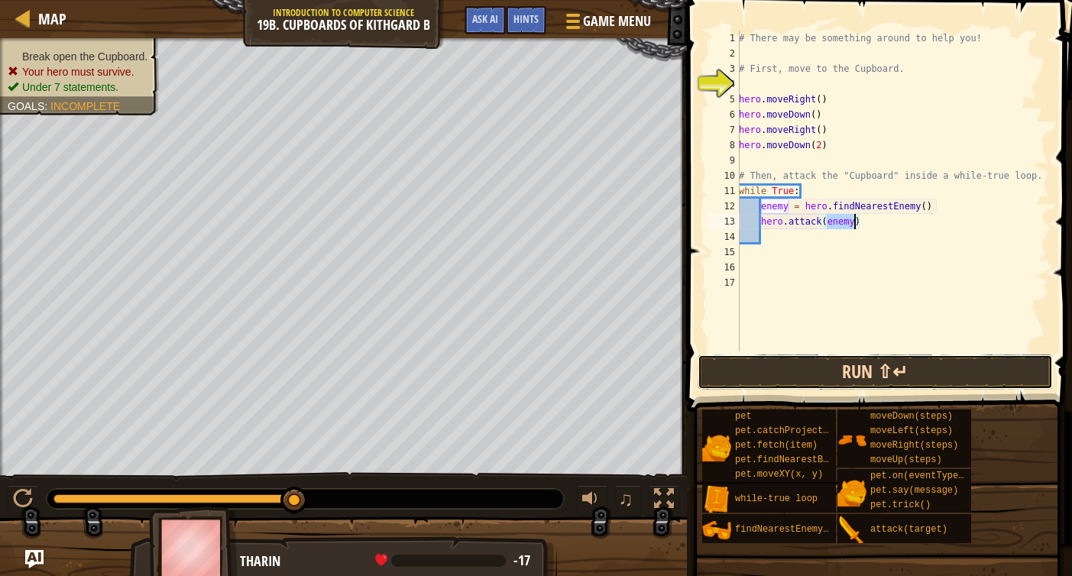
click at [923, 358] on button "Run ⇧↵" at bounding box center [876, 372] width 356 height 35
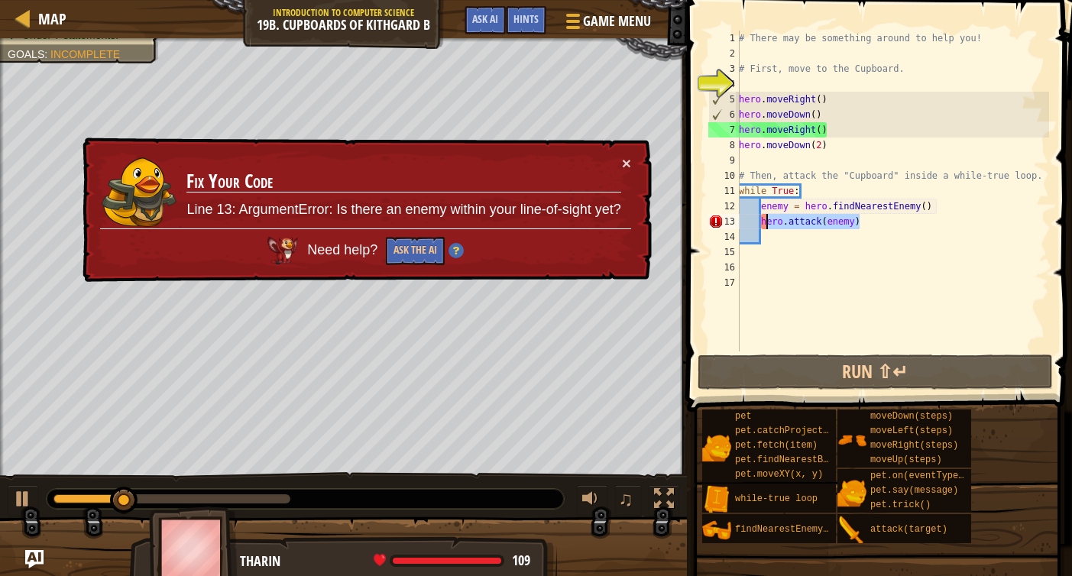
drag, startPoint x: 900, startPoint y: 227, endPoint x: 764, endPoint y: 220, distance: 135.5
click at [764, 220] on div "# There may be something around to help you! # First, move to the Cupboard. her…" at bounding box center [892, 207] width 313 height 352
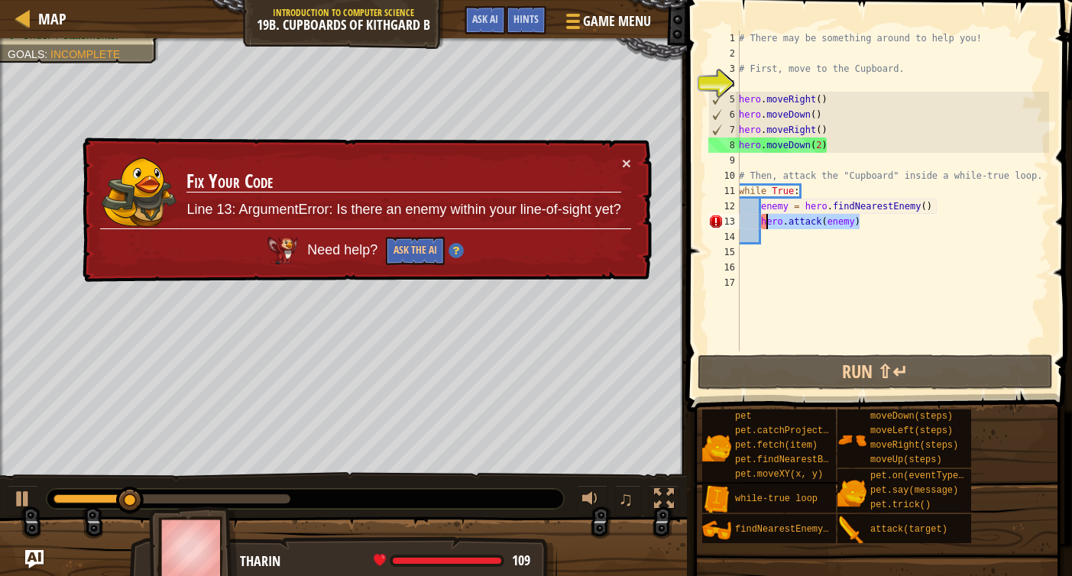
type textarea "h"
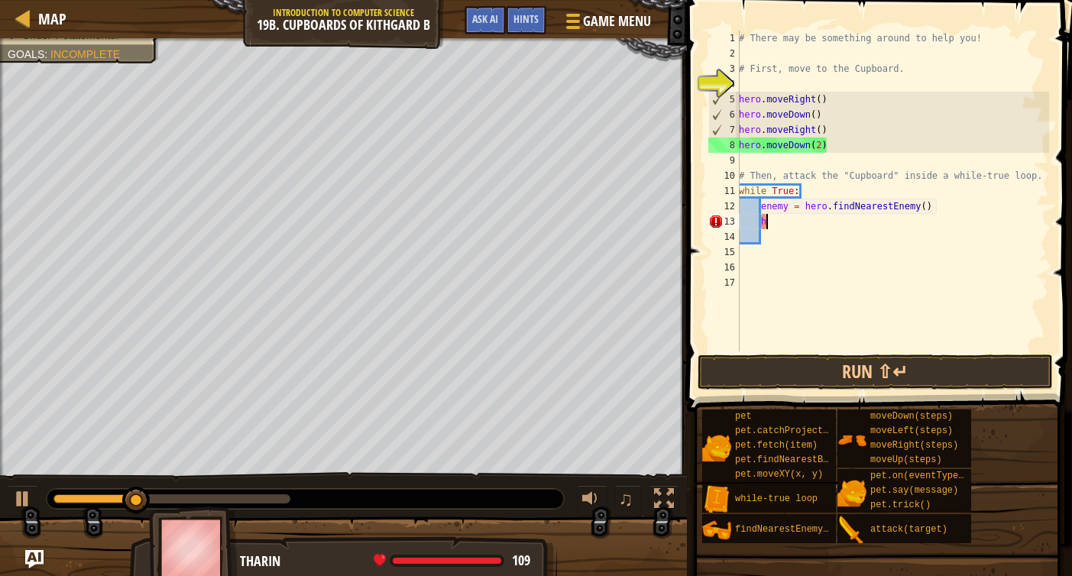
scroll to position [7, 1]
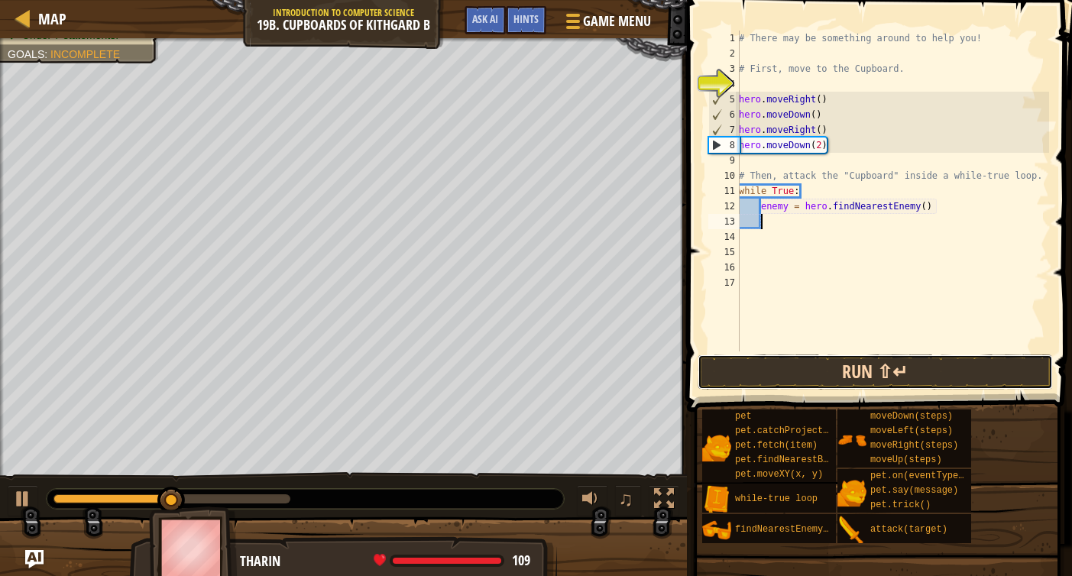
click at [852, 359] on button "Run ⇧↵" at bounding box center [876, 372] width 356 height 35
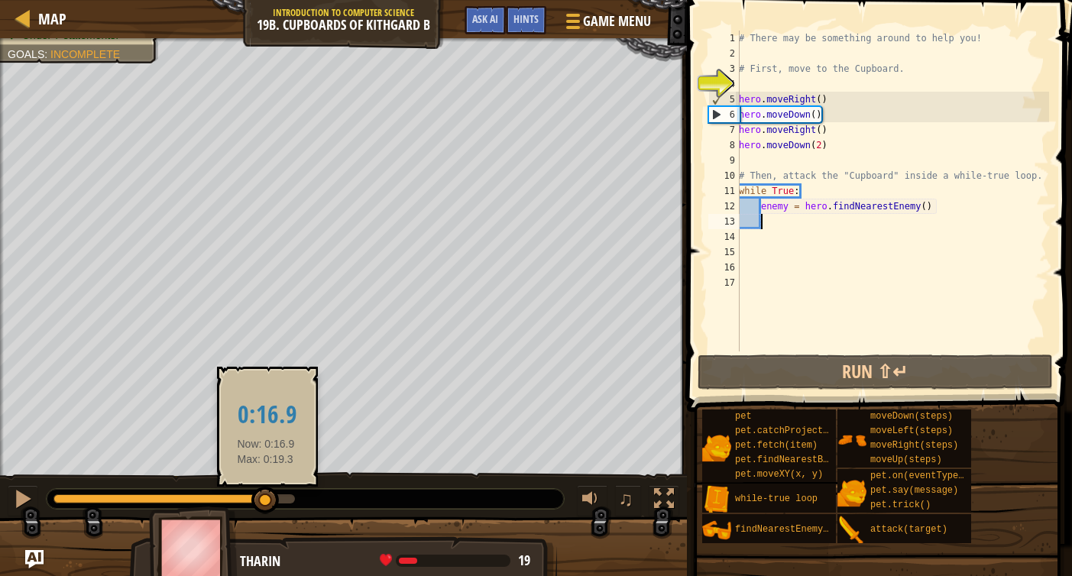
click at [266, 499] on div at bounding box center [175, 499] width 242 height 9
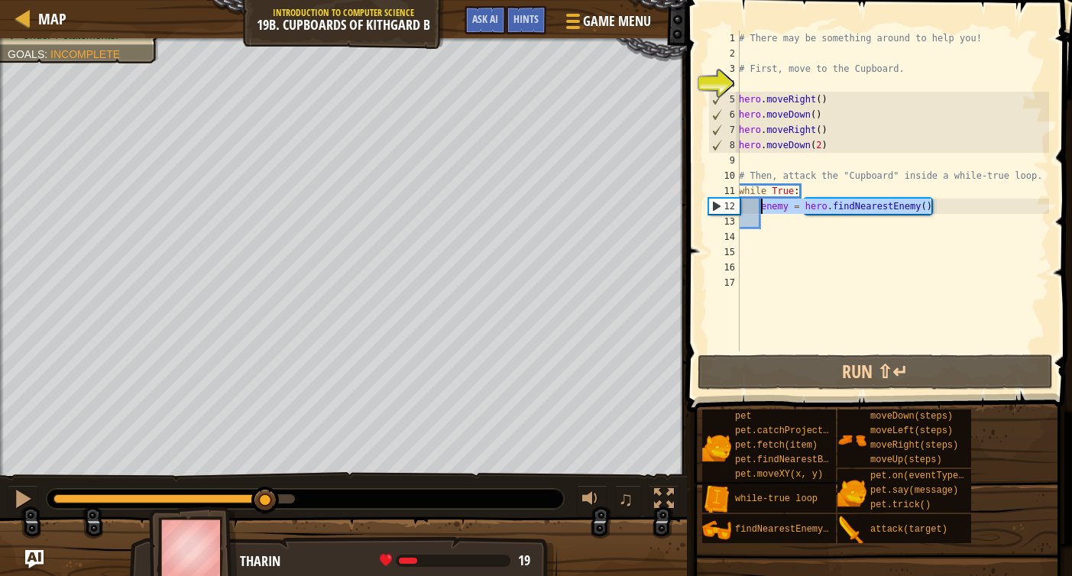
drag, startPoint x: 949, startPoint y: 212, endPoint x: 764, endPoint y: 209, distance: 185.0
click at [764, 209] on div "# There may be something around to help you! # First, move to the Cupboard. her…" at bounding box center [892, 207] width 313 height 352
type textarea "enemy = hero.findNearestEnemy()"
click at [765, 217] on div "# There may be something around to help you! # First, move to the Cupboard. her…" at bounding box center [892, 207] width 313 height 352
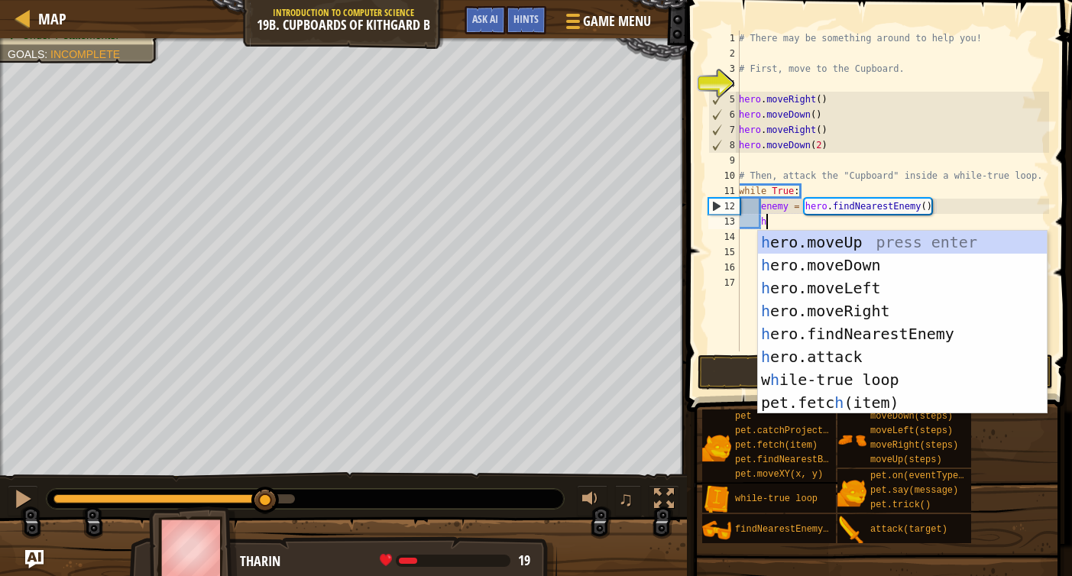
scroll to position [7, 3]
type textarea "hero"
